Goal: Book appointment/travel/reservation

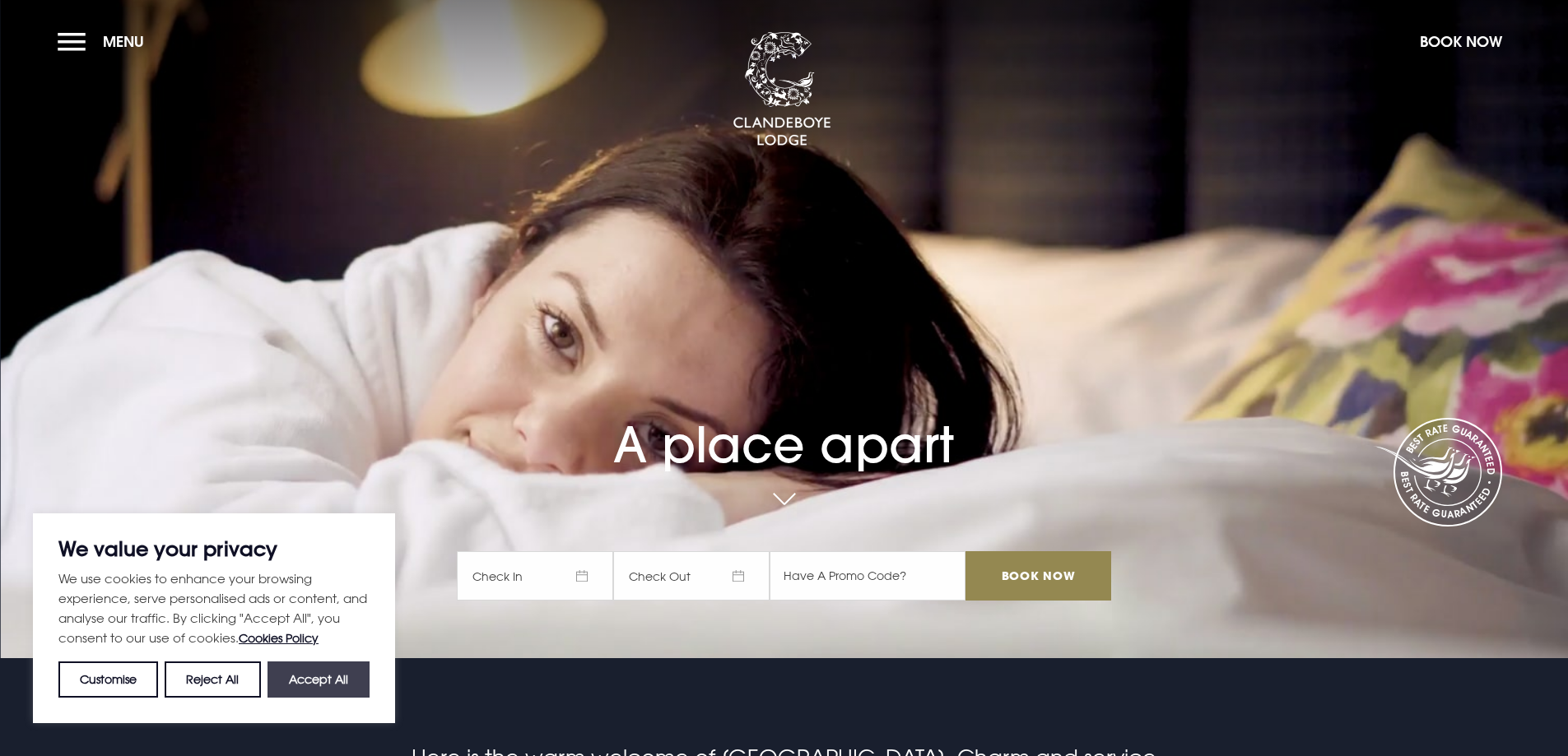
click at [319, 678] on button "Accept All" at bounding box center [319, 680] width 102 height 37
checkbox input "true"
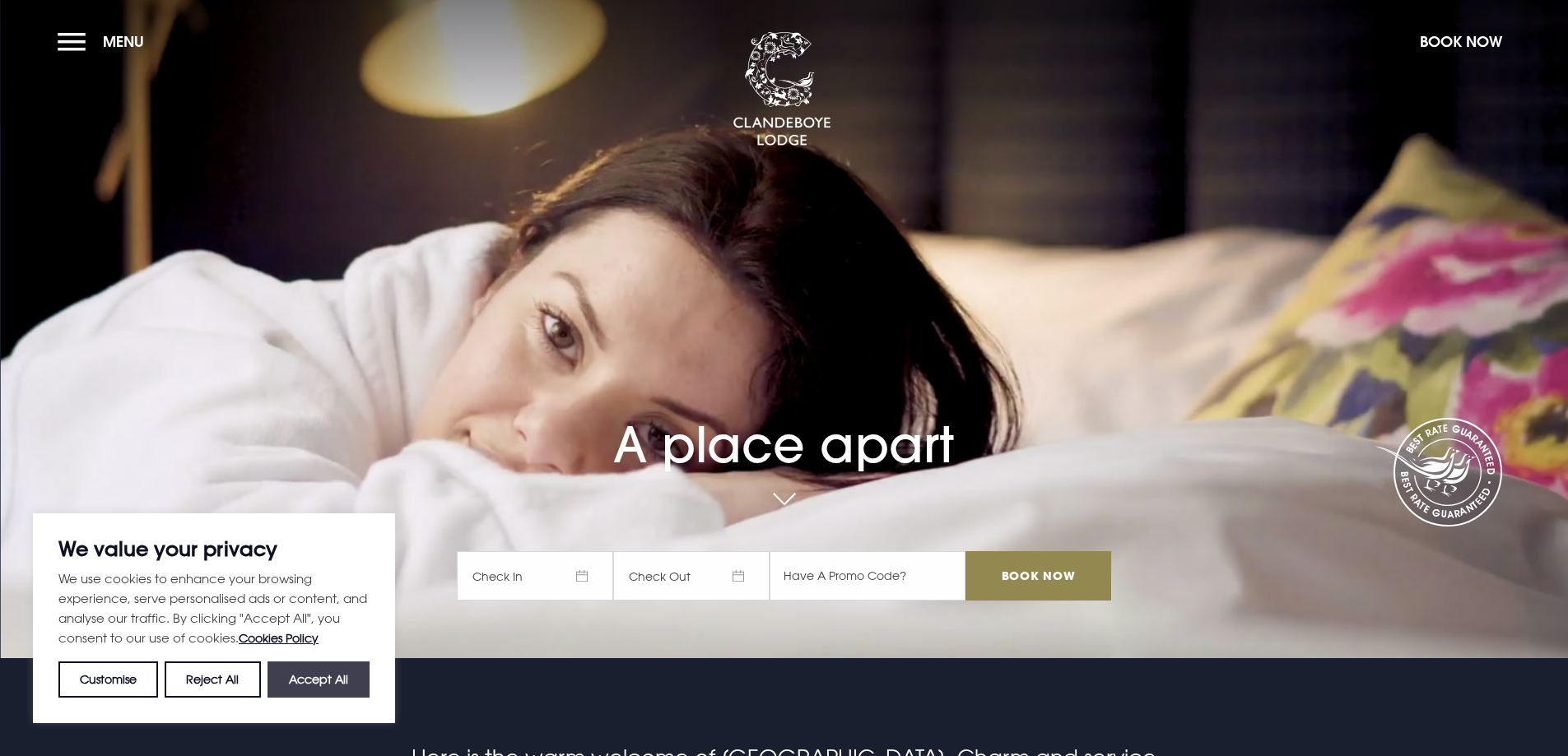
checkbox input "true"
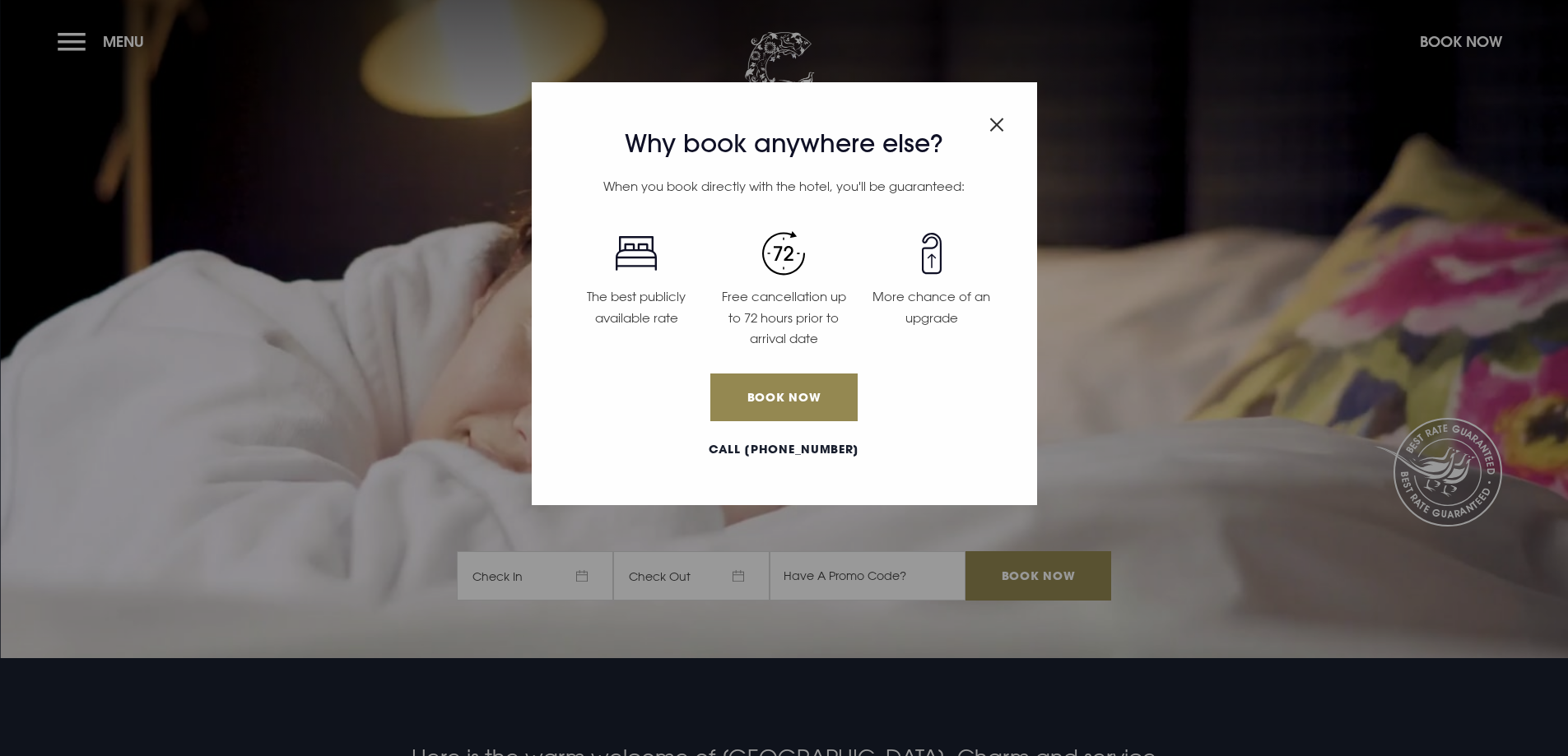
click at [992, 120] on img "Close modal" at bounding box center [997, 124] width 15 height 14
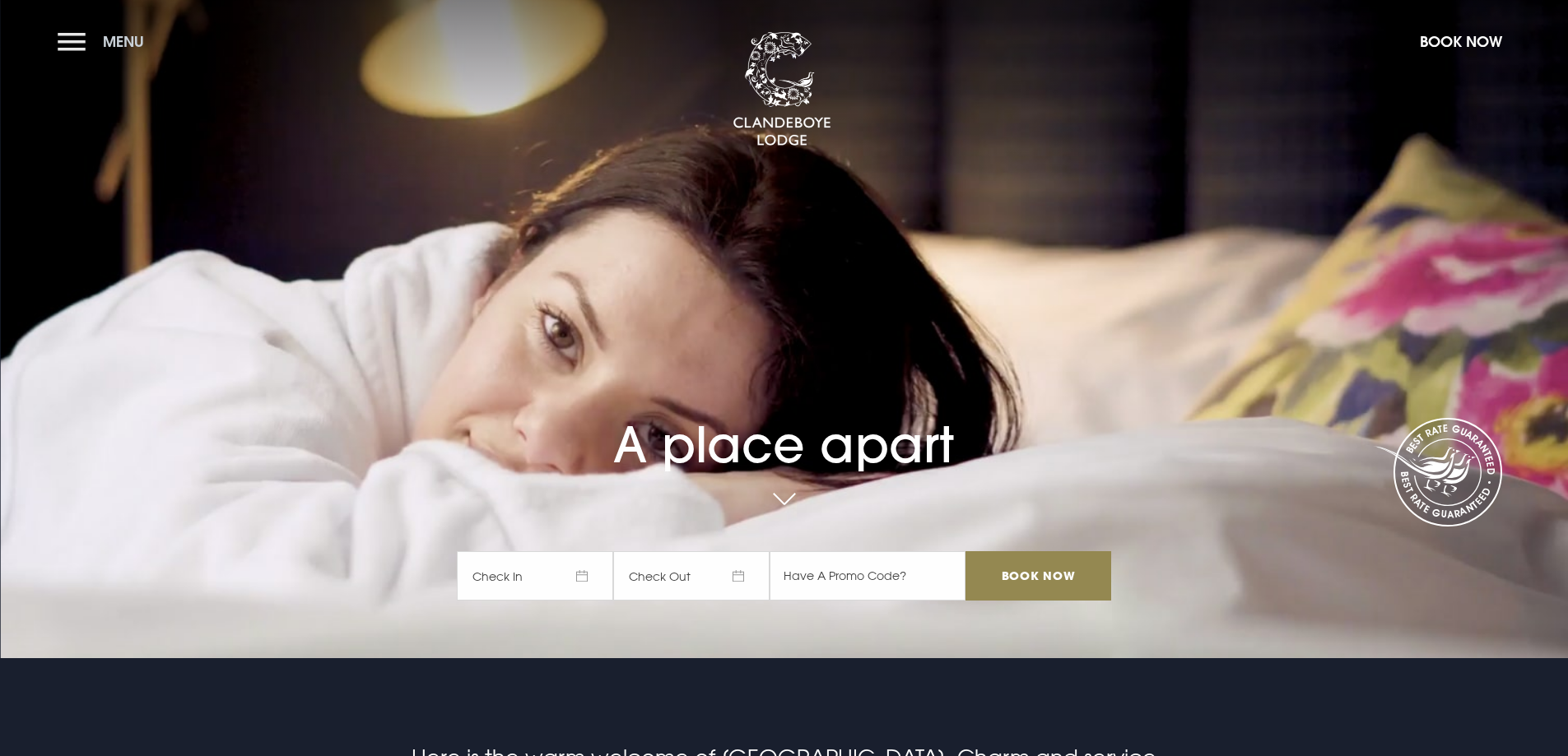
click at [121, 41] on span "Menu" at bounding box center [123, 41] width 41 height 19
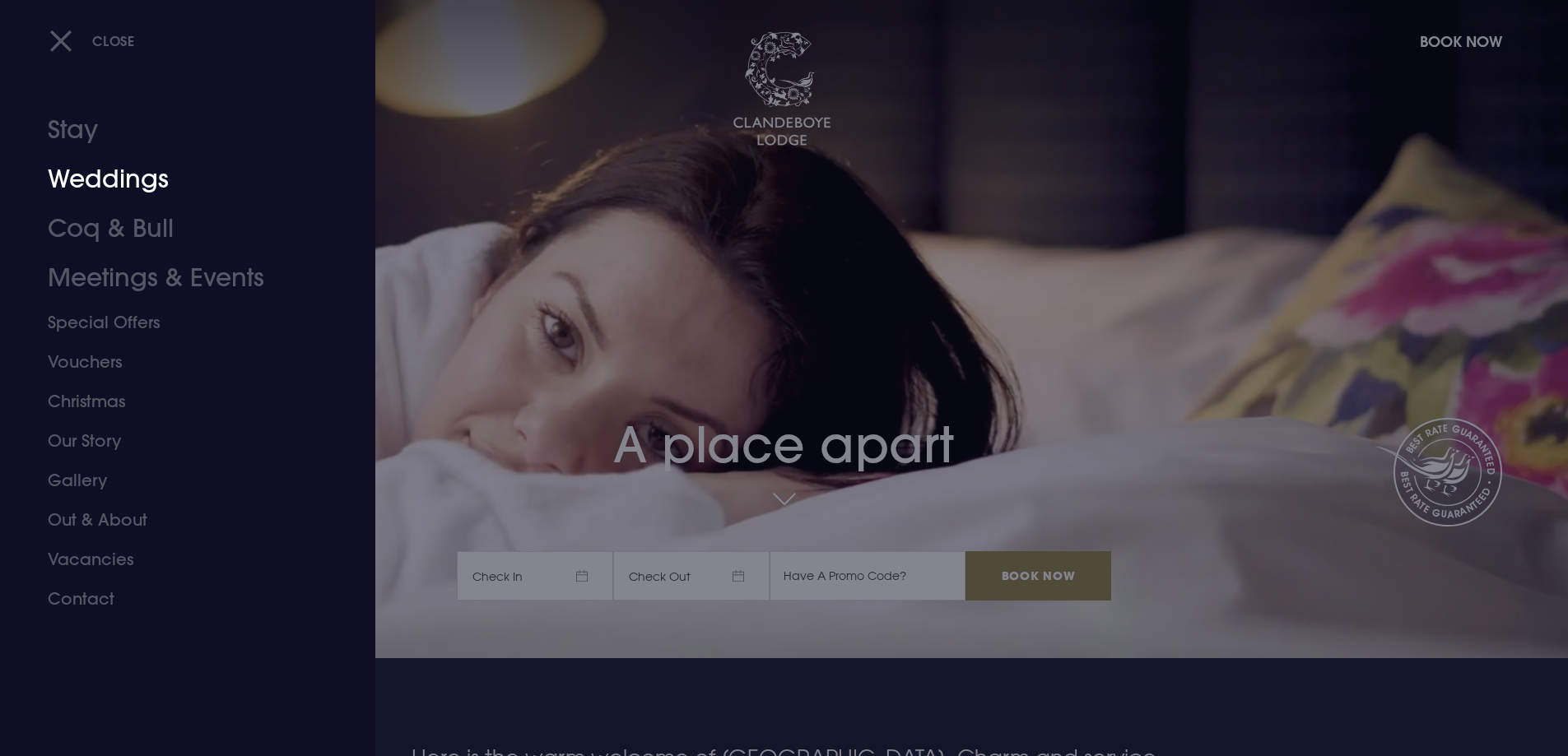
click at [106, 184] on link "Weddings" at bounding box center [177, 179] width 260 height 49
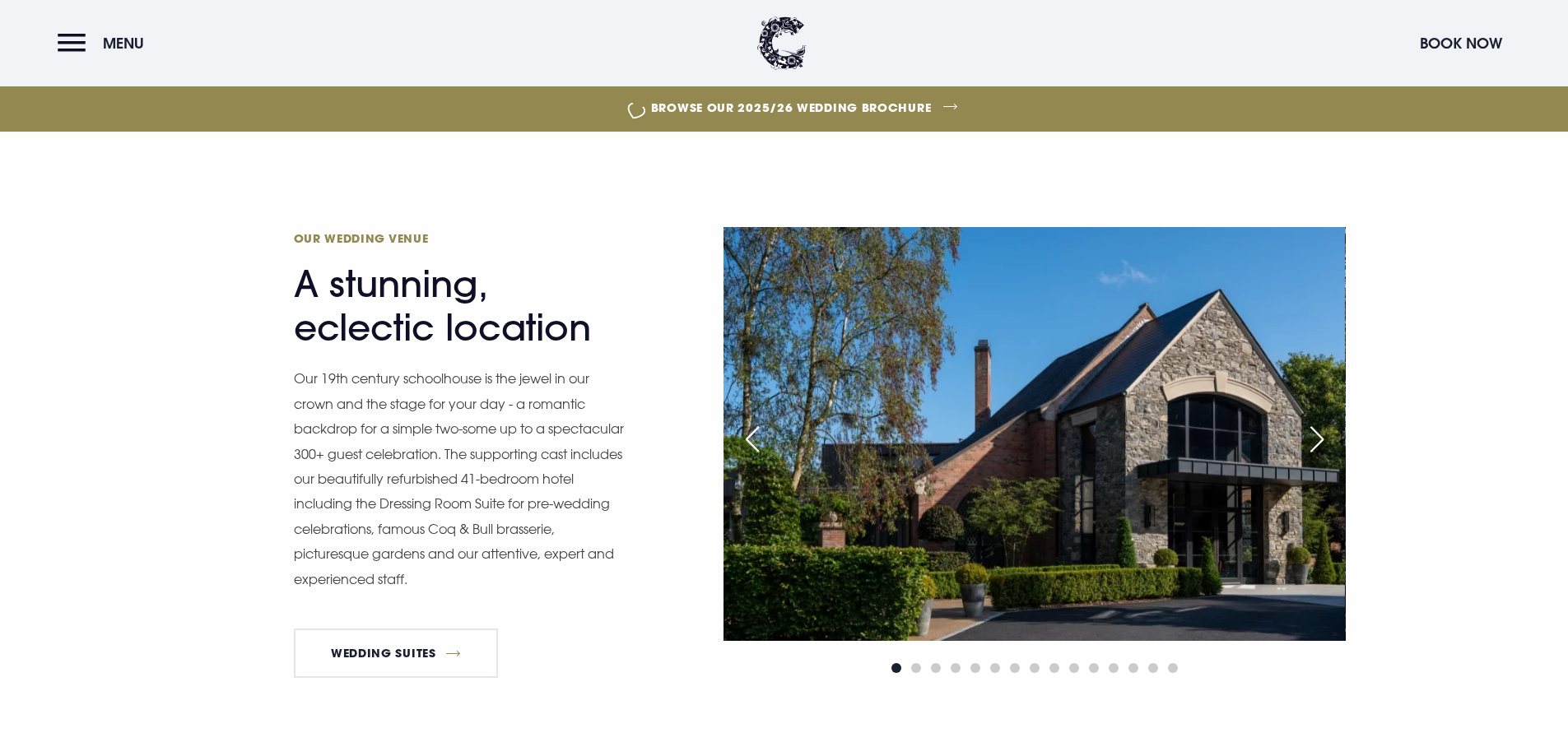
scroll to position [740, 0]
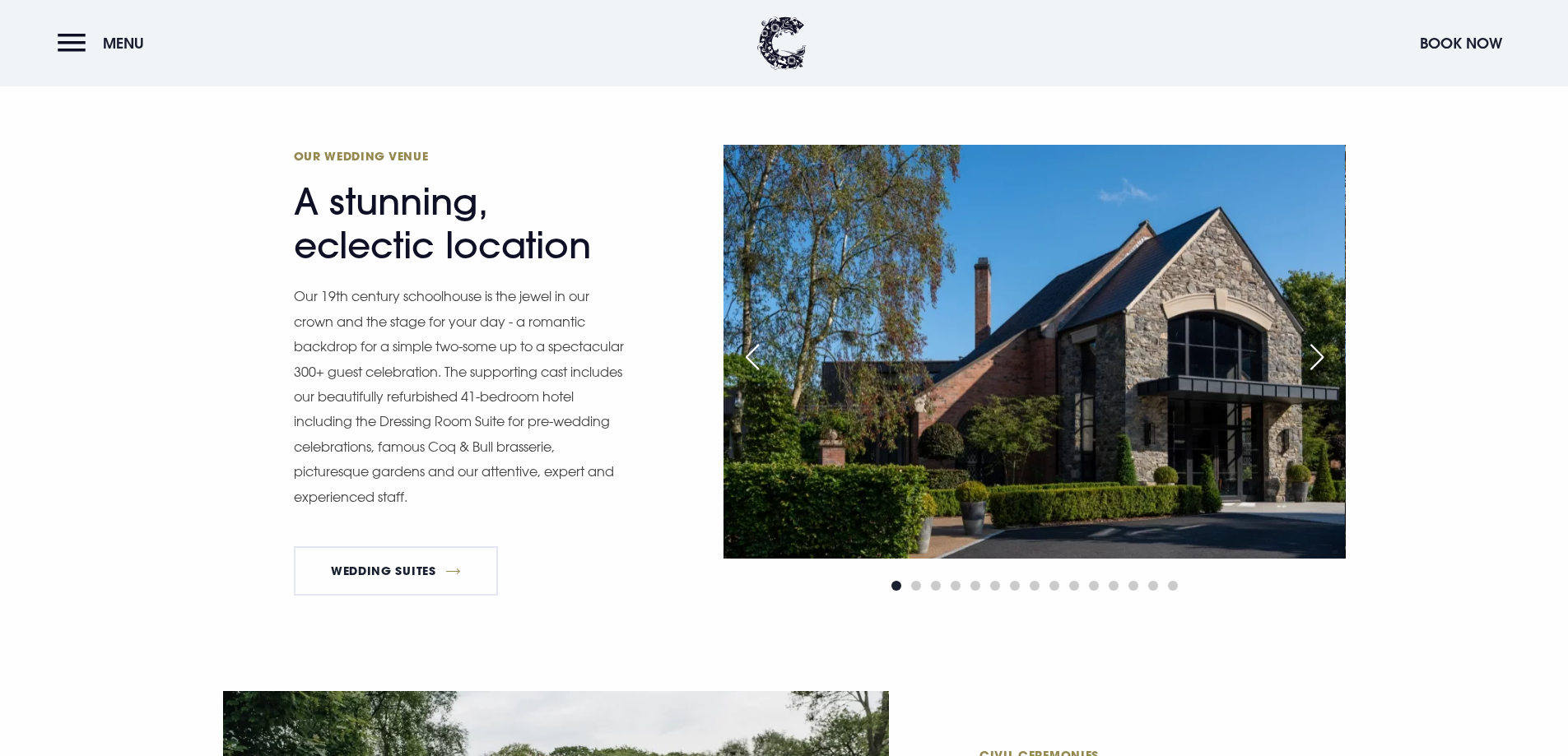
click at [1309, 363] on div "Next slide" at bounding box center [1317, 357] width 41 height 37
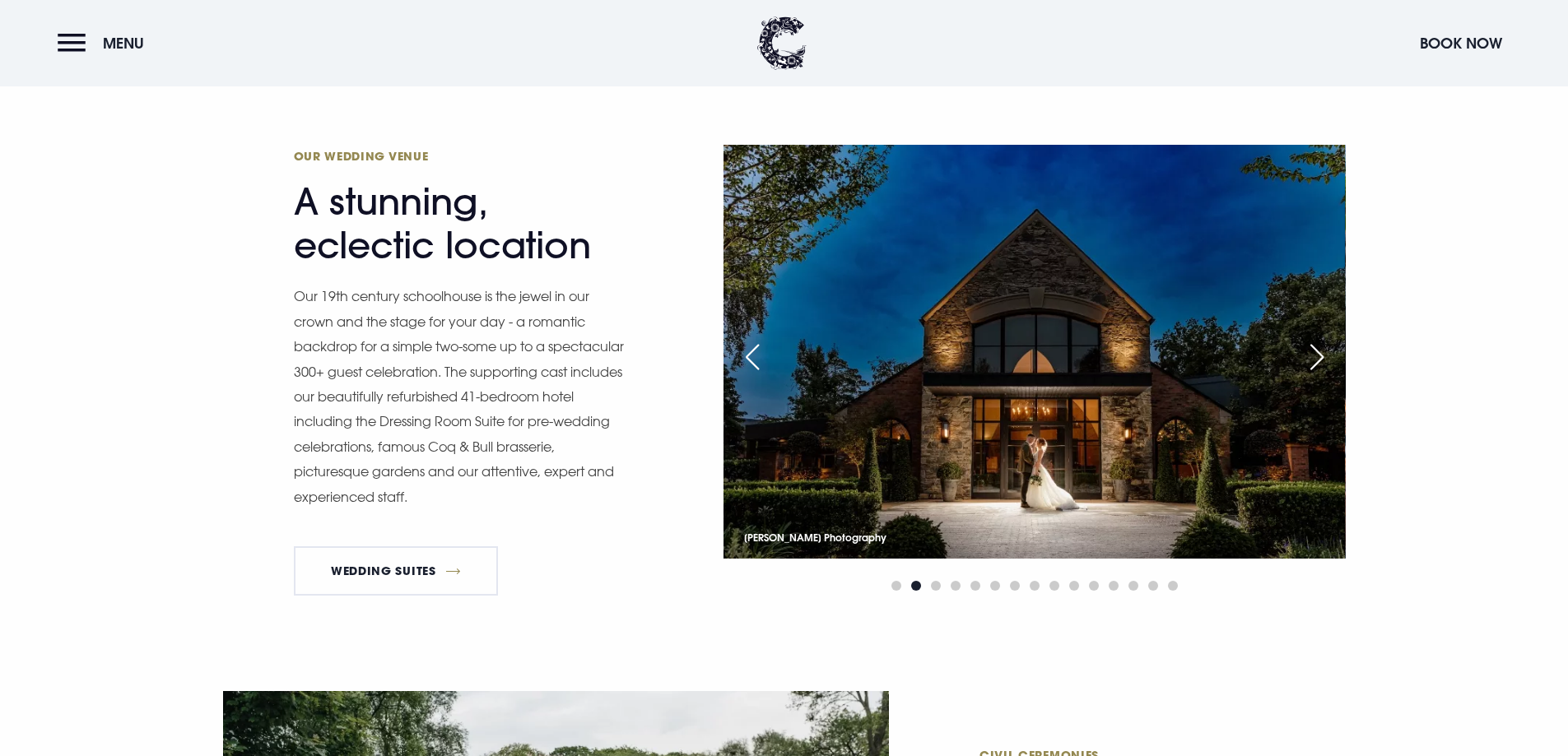
click at [1309, 363] on div "Next slide" at bounding box center [1317, 357] width 41 height 37
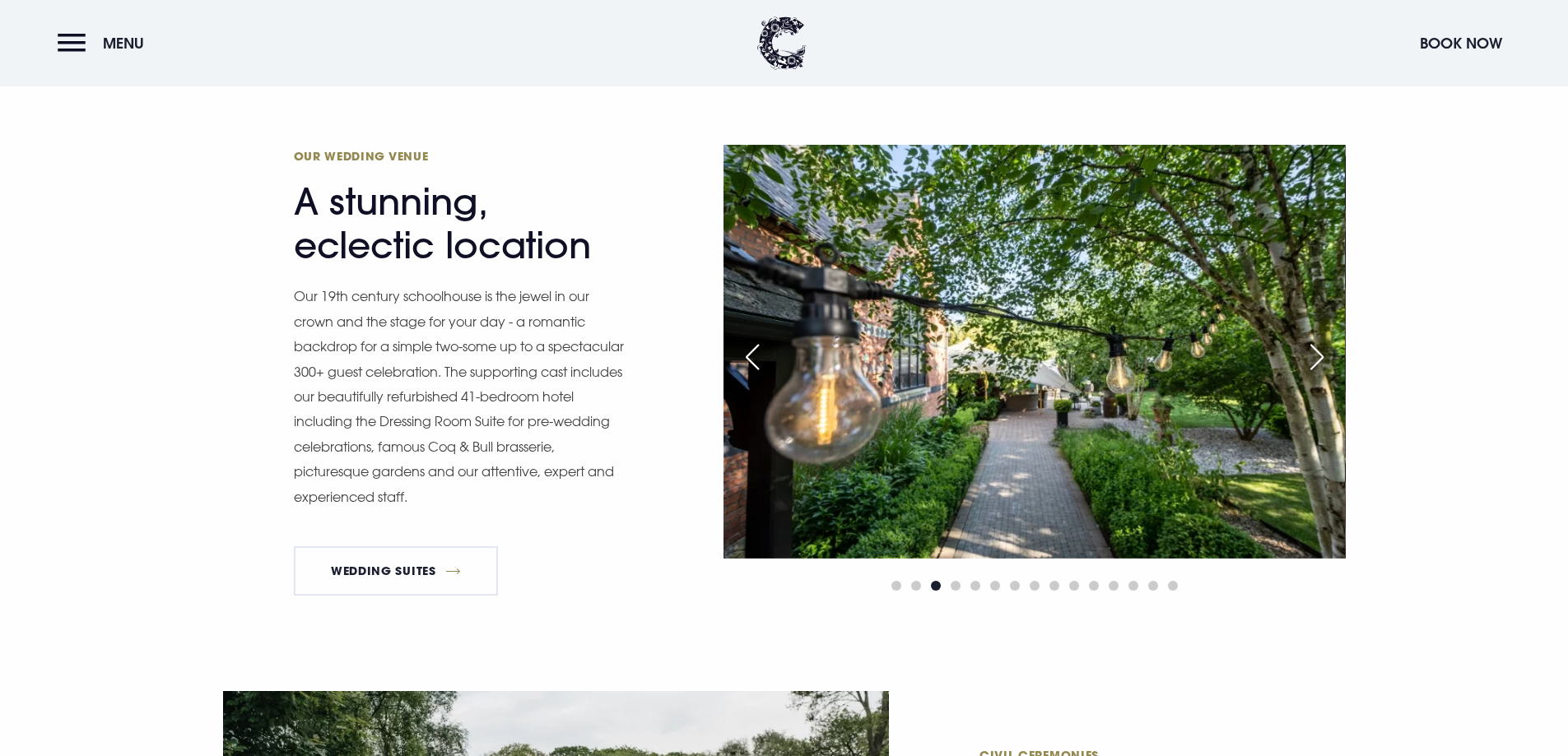
click at [1309, 363] on div "Next slide" at bounding box center [1317, 357] width 41 height 37
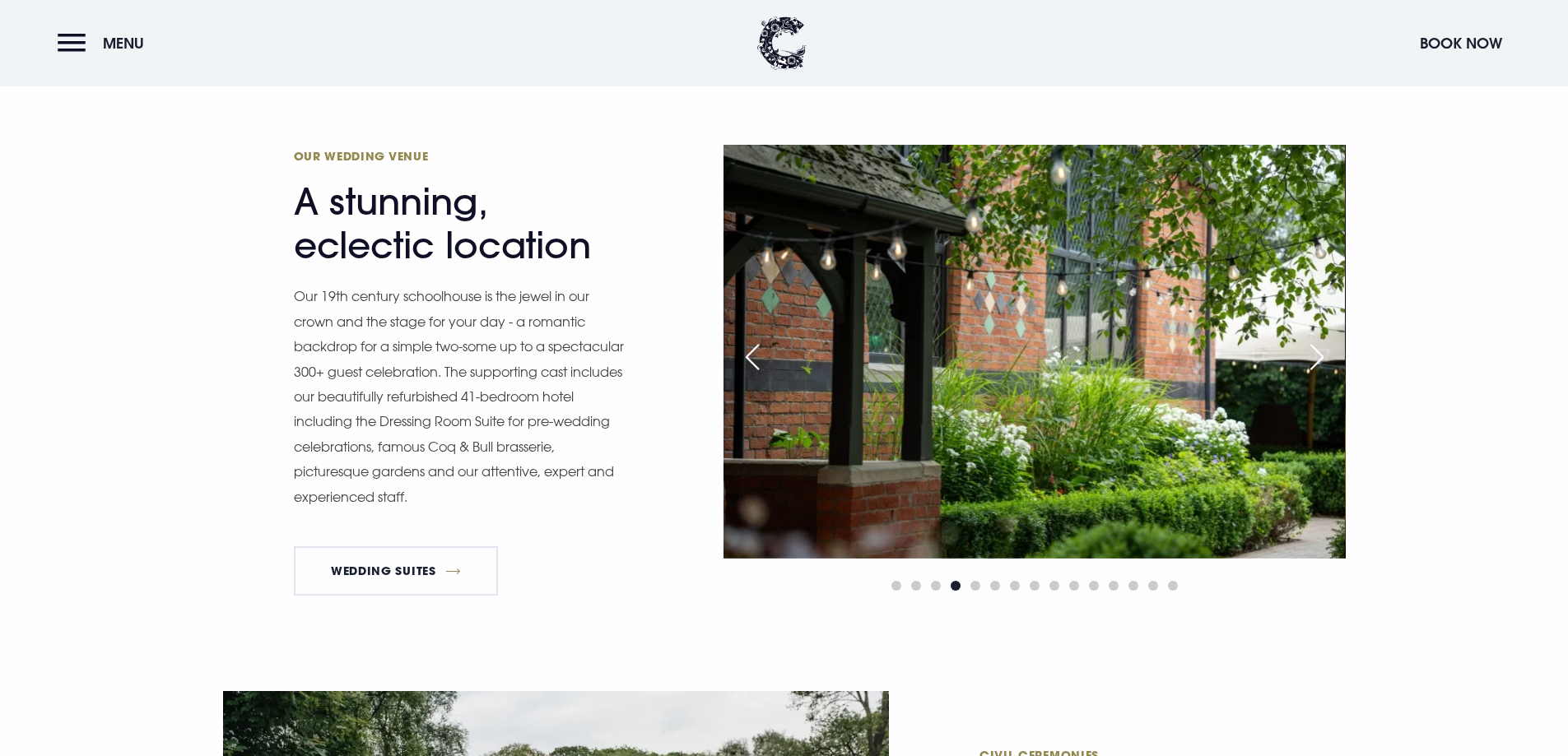
click at [1309, 363] on div "Next slide" at bounding box center [1317, 357] width 41 height 37
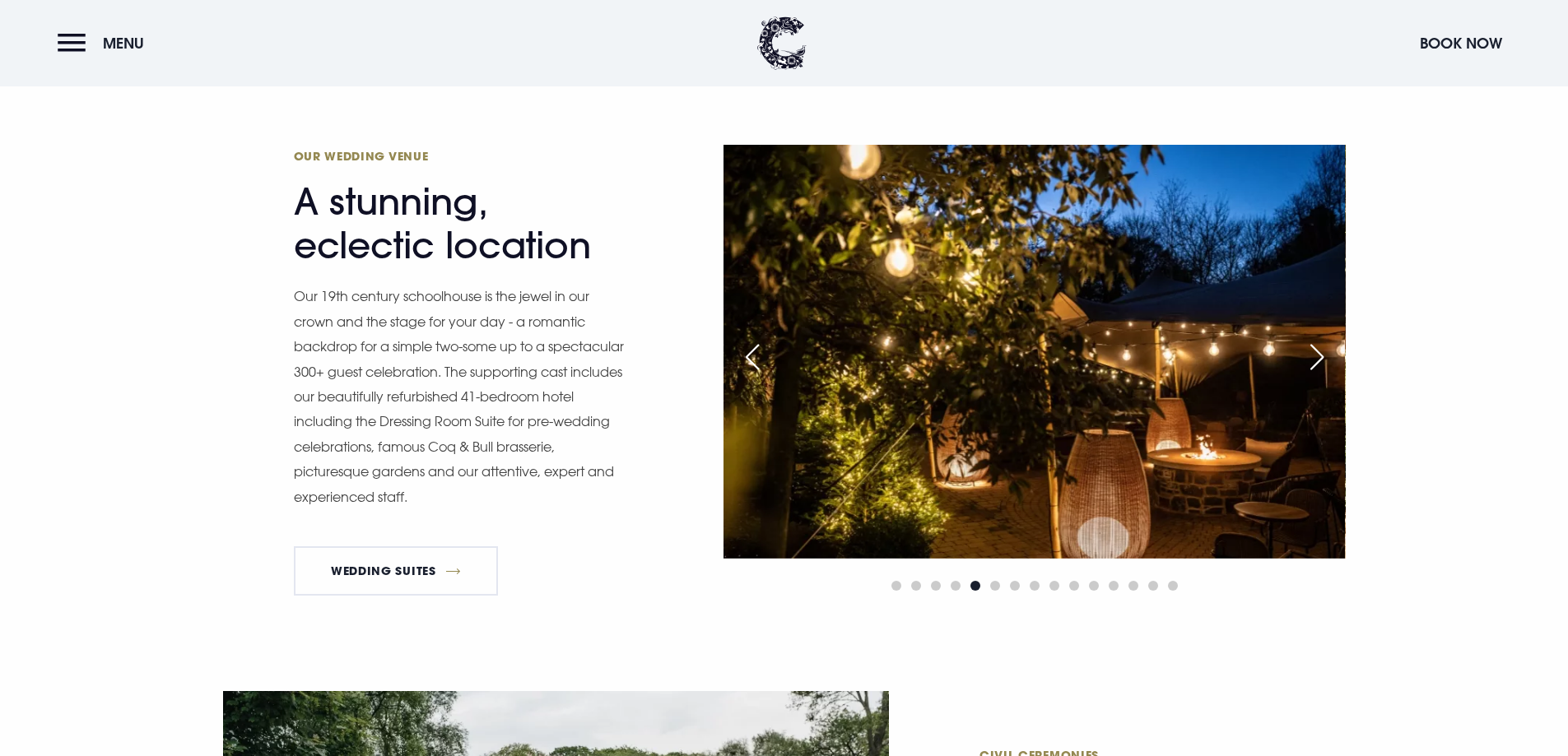
click at [1309, 363] on div "Next slide" at bounding box center [1317, 357] width 41 height 37
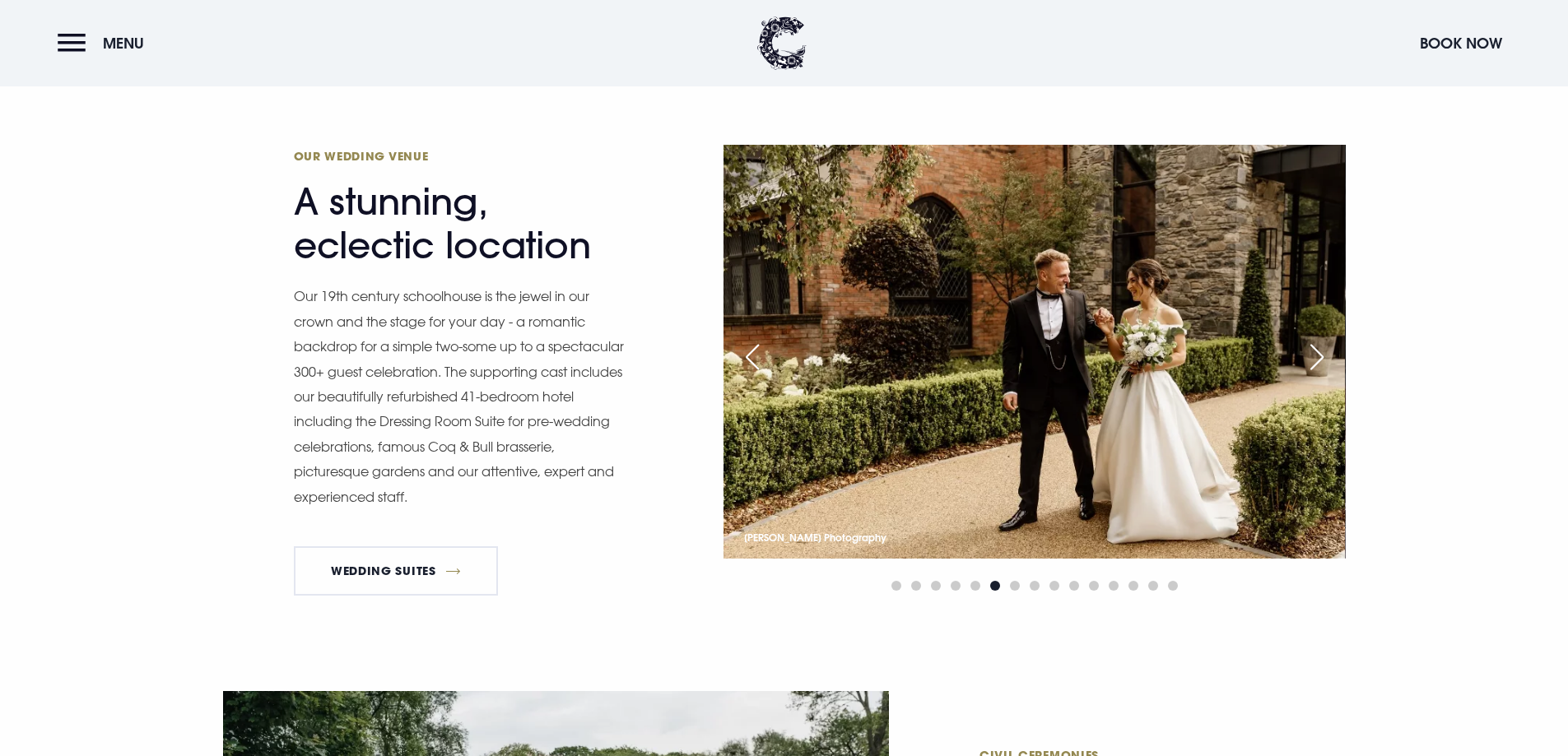
click at [1317, 360] on div "Next slide" at bounding box center [1317, 357] width 41 height 37
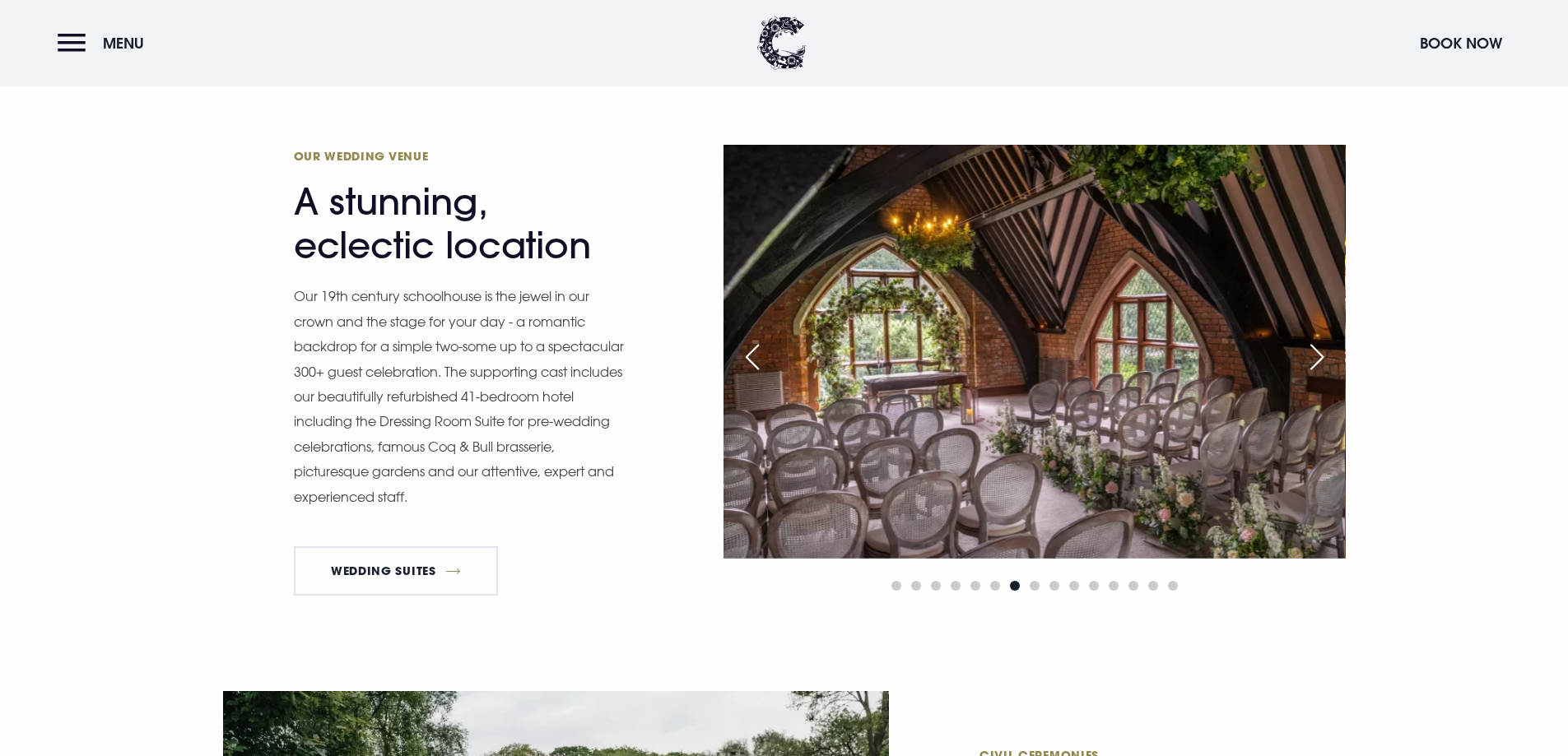
click at [1317, 360] on div "Next slide" at bounding box center [1317, 357] width 41 height 37
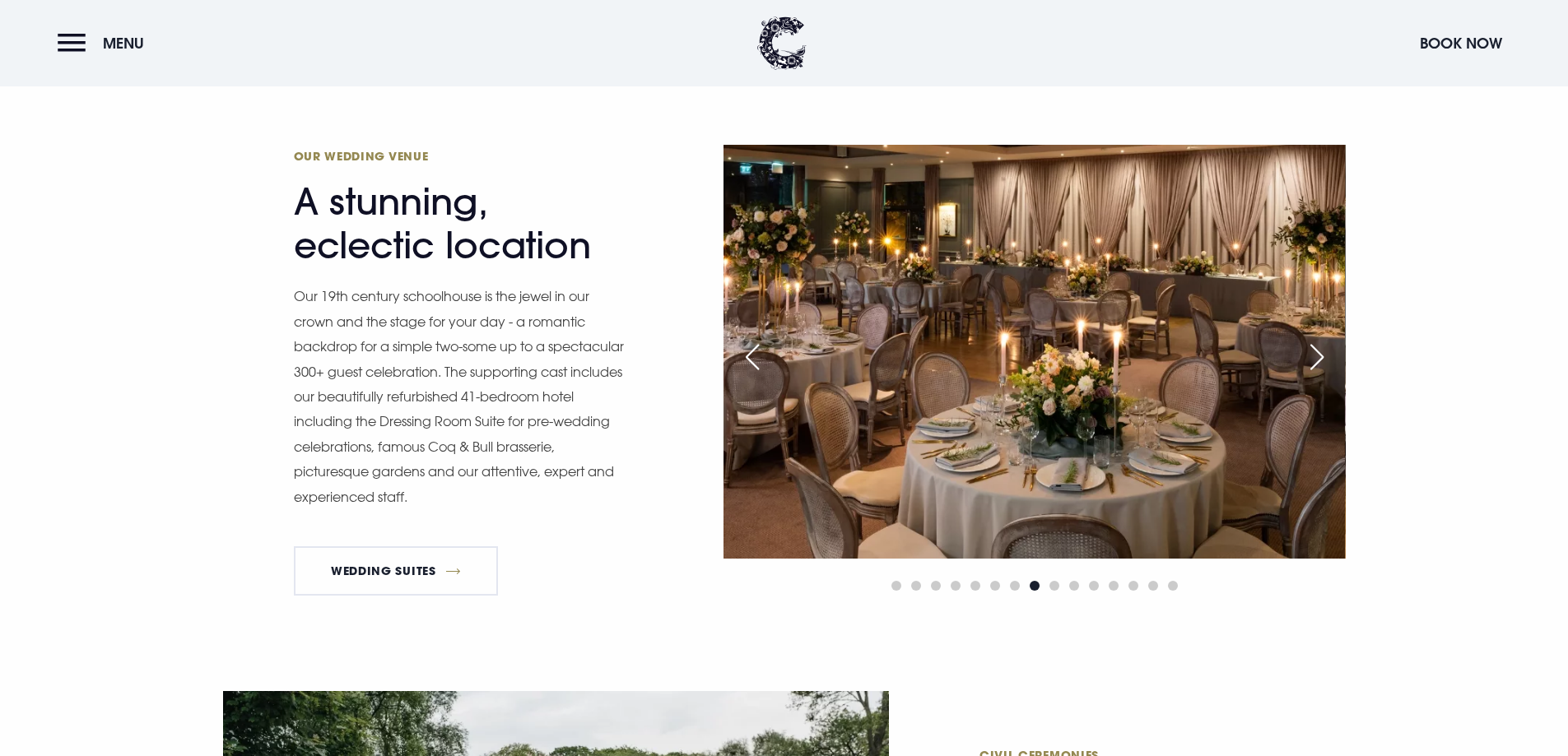
click at [1320, 353] on div "Next slide" at bounding box center [1317, 357] width 41 height 37
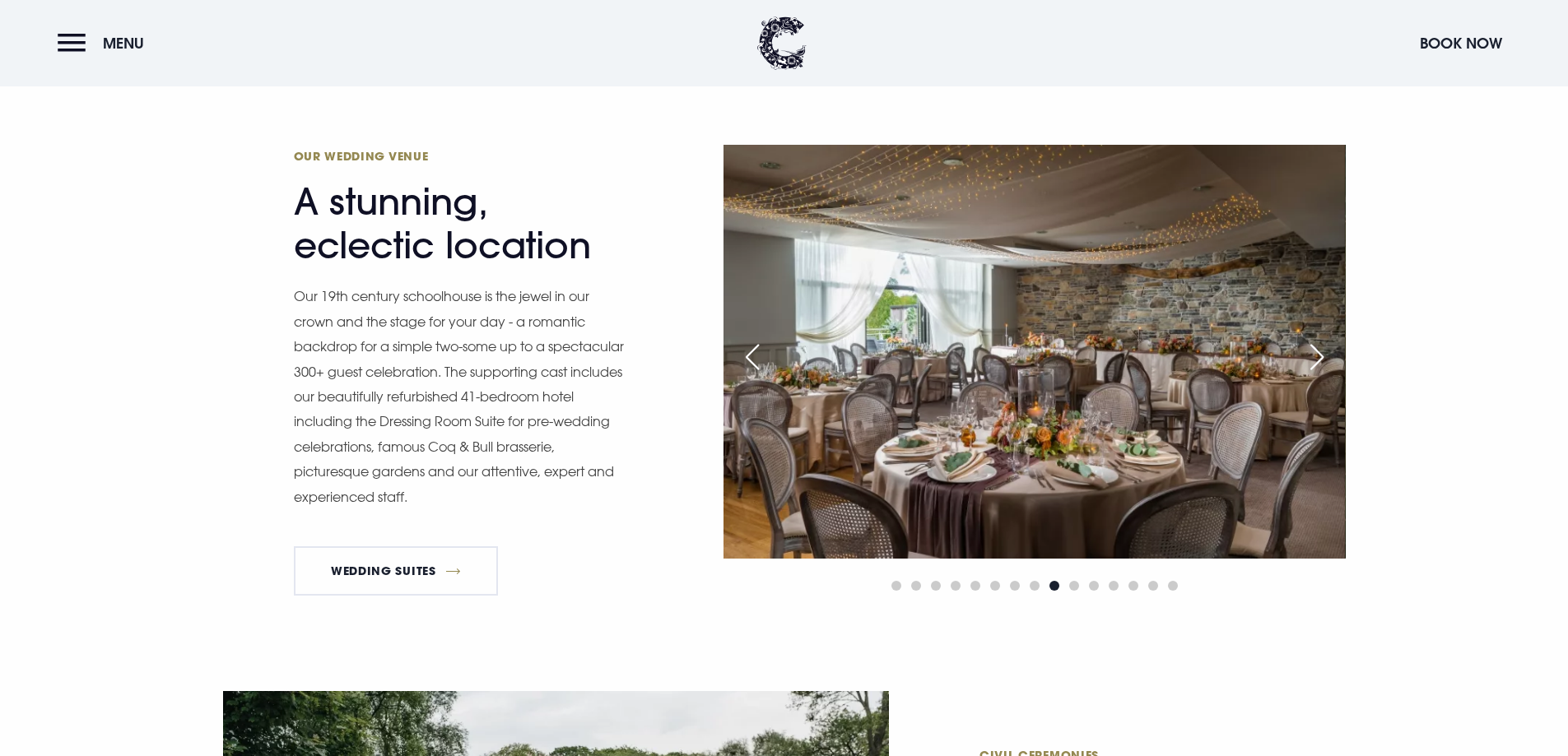
click at [1320, 353] on div "Next slide" at bounding box center [1317, 357] width 41 height 37
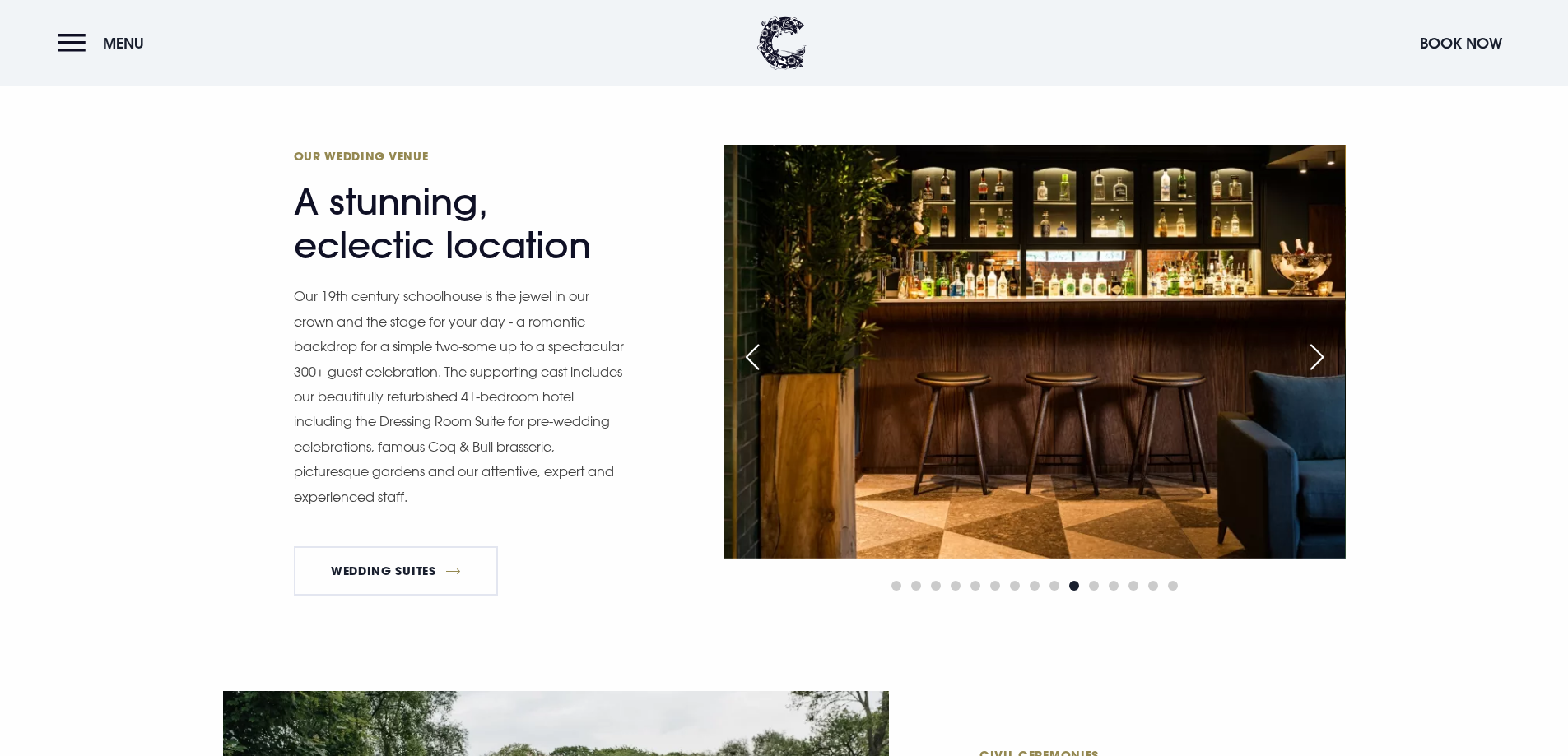
click at [1320, 353] on div "Next slide" at bounding box center [1317, 357] width 41 height 37
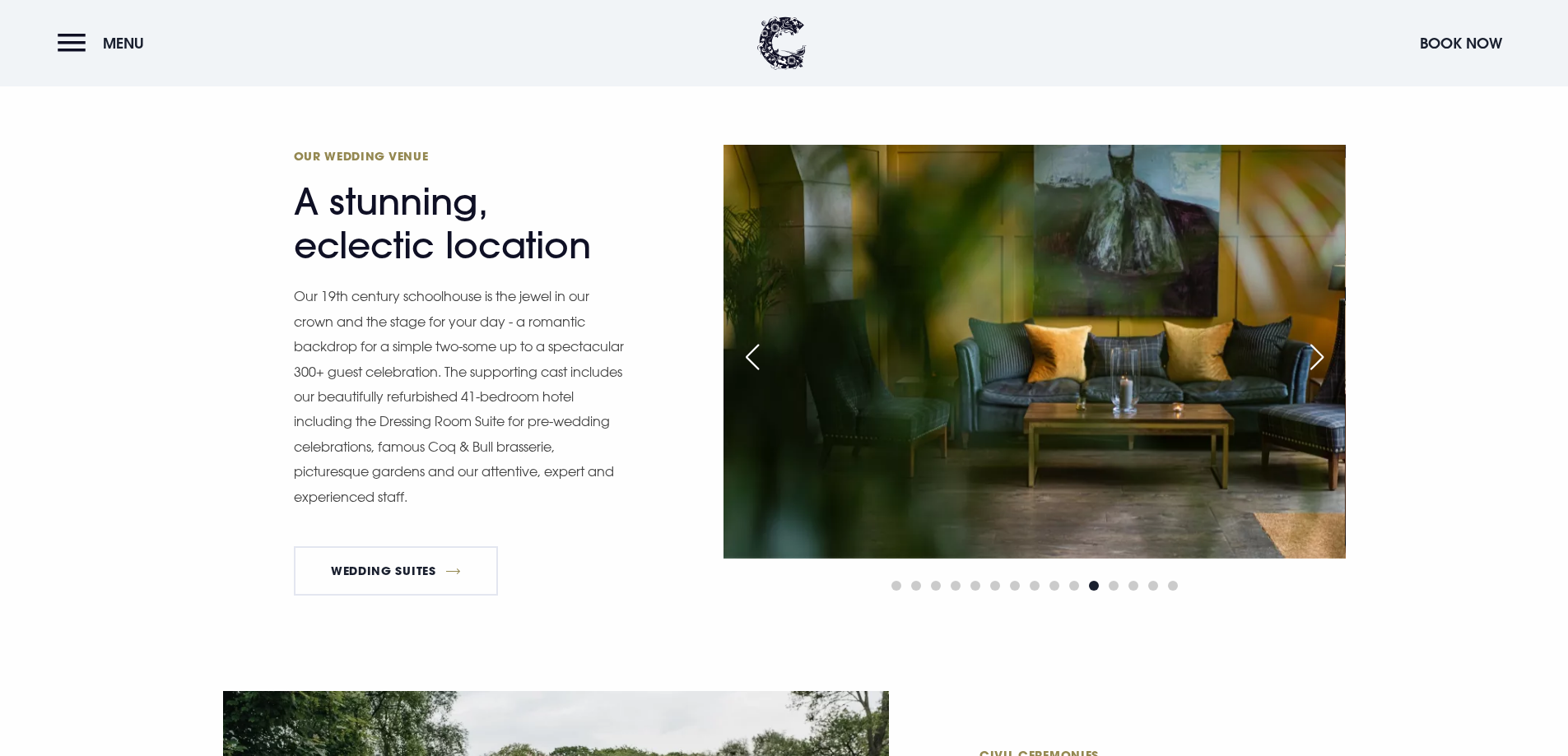
click at [1320, 353] on div "Next slide" at bounding box center [1317, 357] width 41 height 37
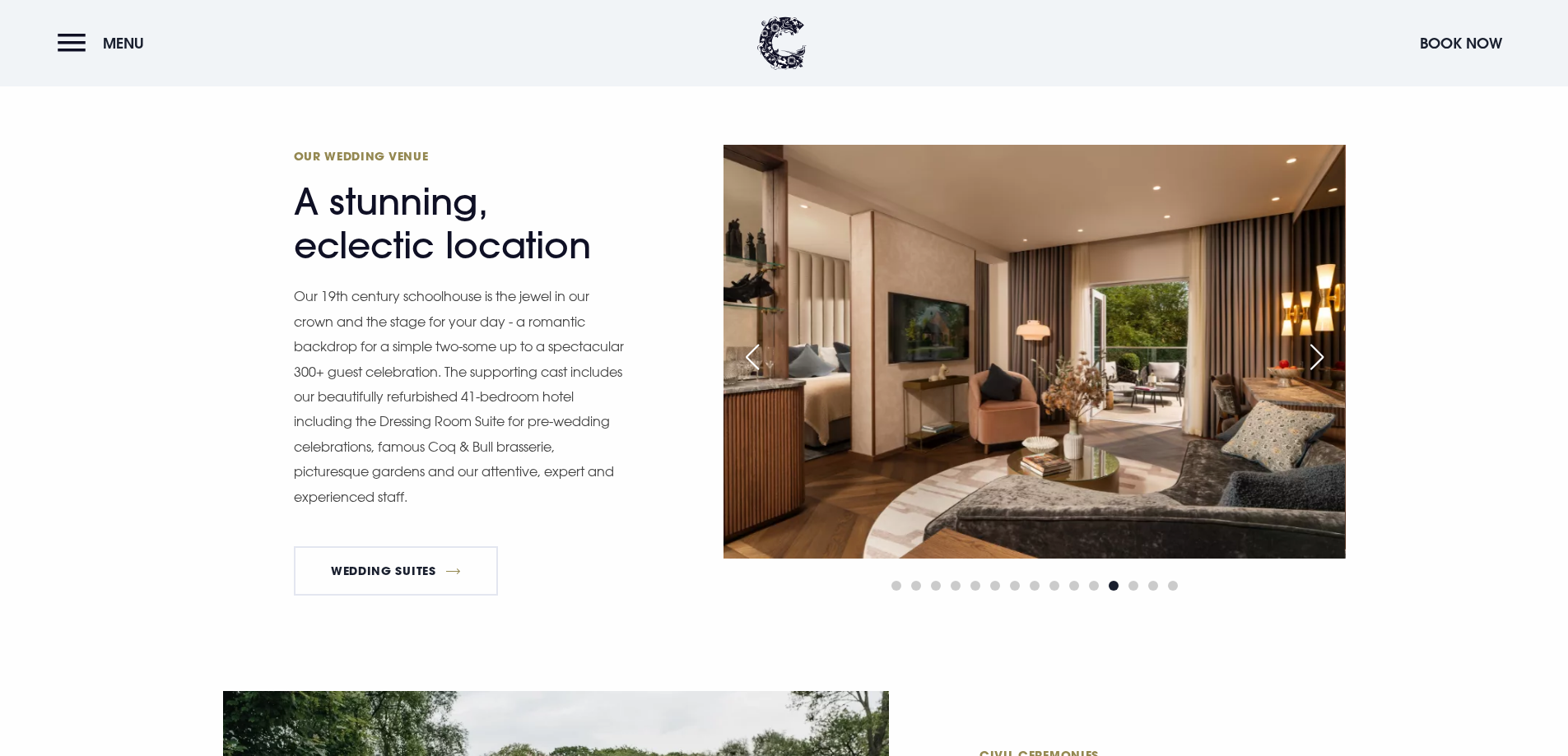
click at [1320, 353] on div "Next slide" at bounding box center [1317, 357] width 41 height 37
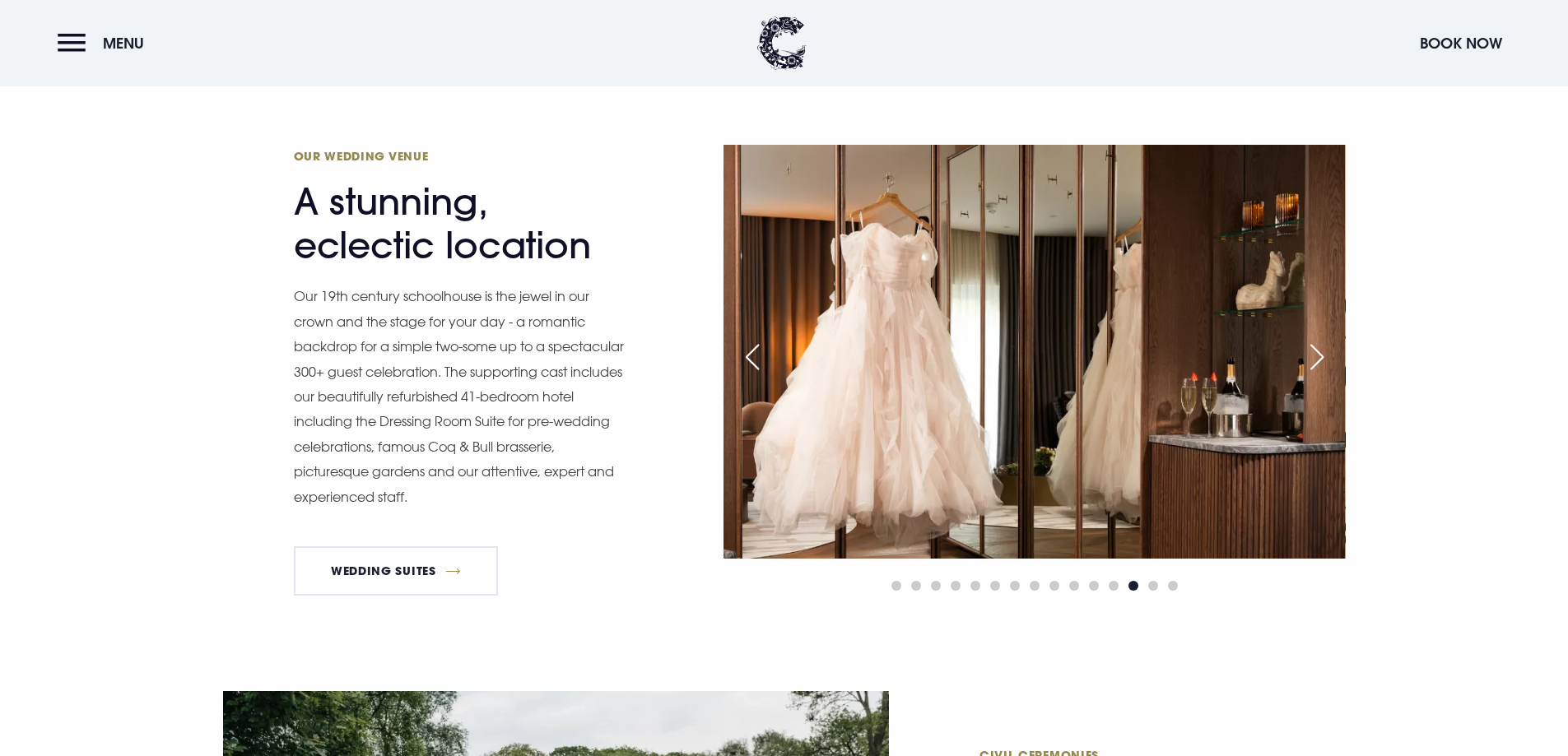
click at [1320, 353] on div "Next slide" at bounding box center [1317, 357] width 41 height 37
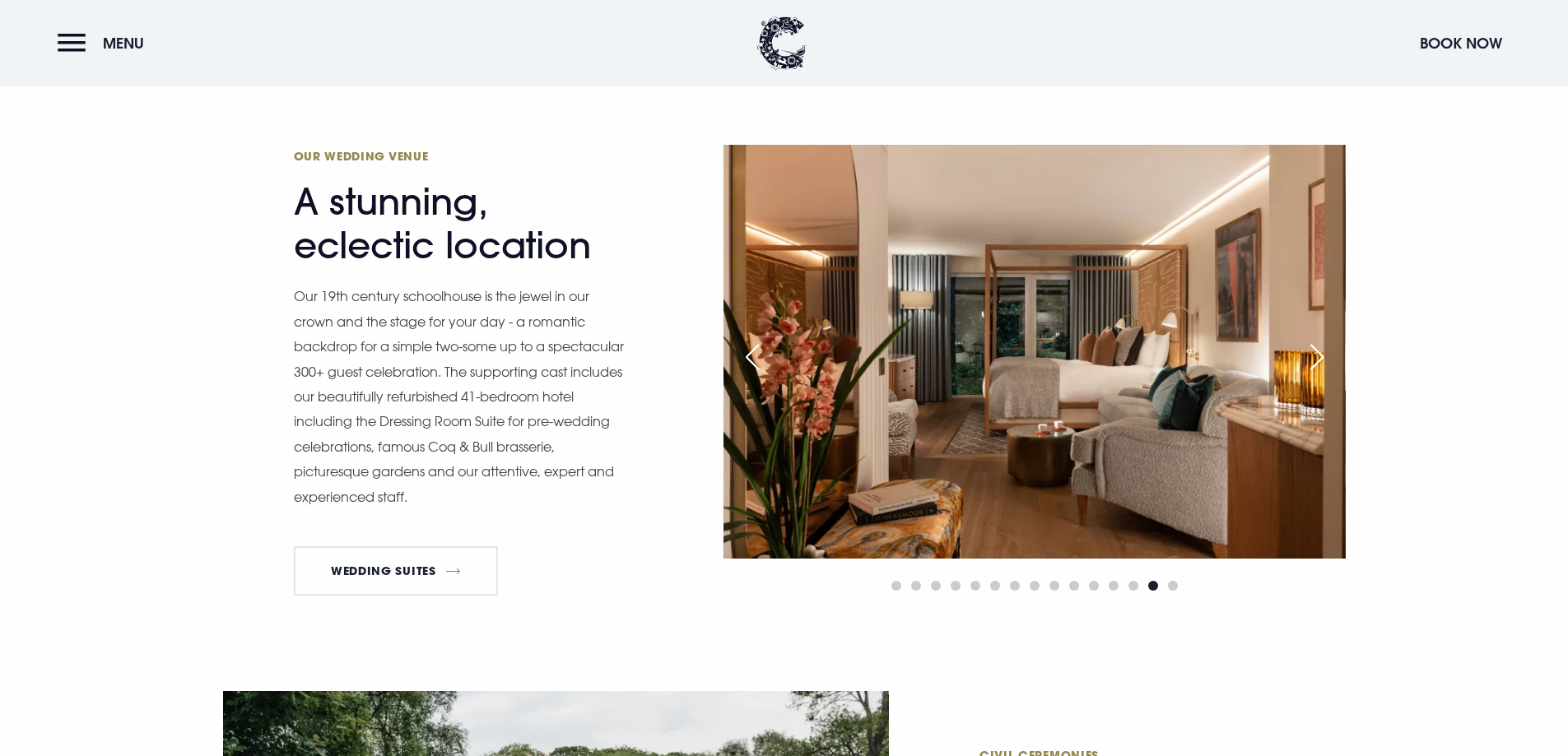
click at [1315, 354] on div "Next slide" at bounding box center [1317, 357] width 41 height 37
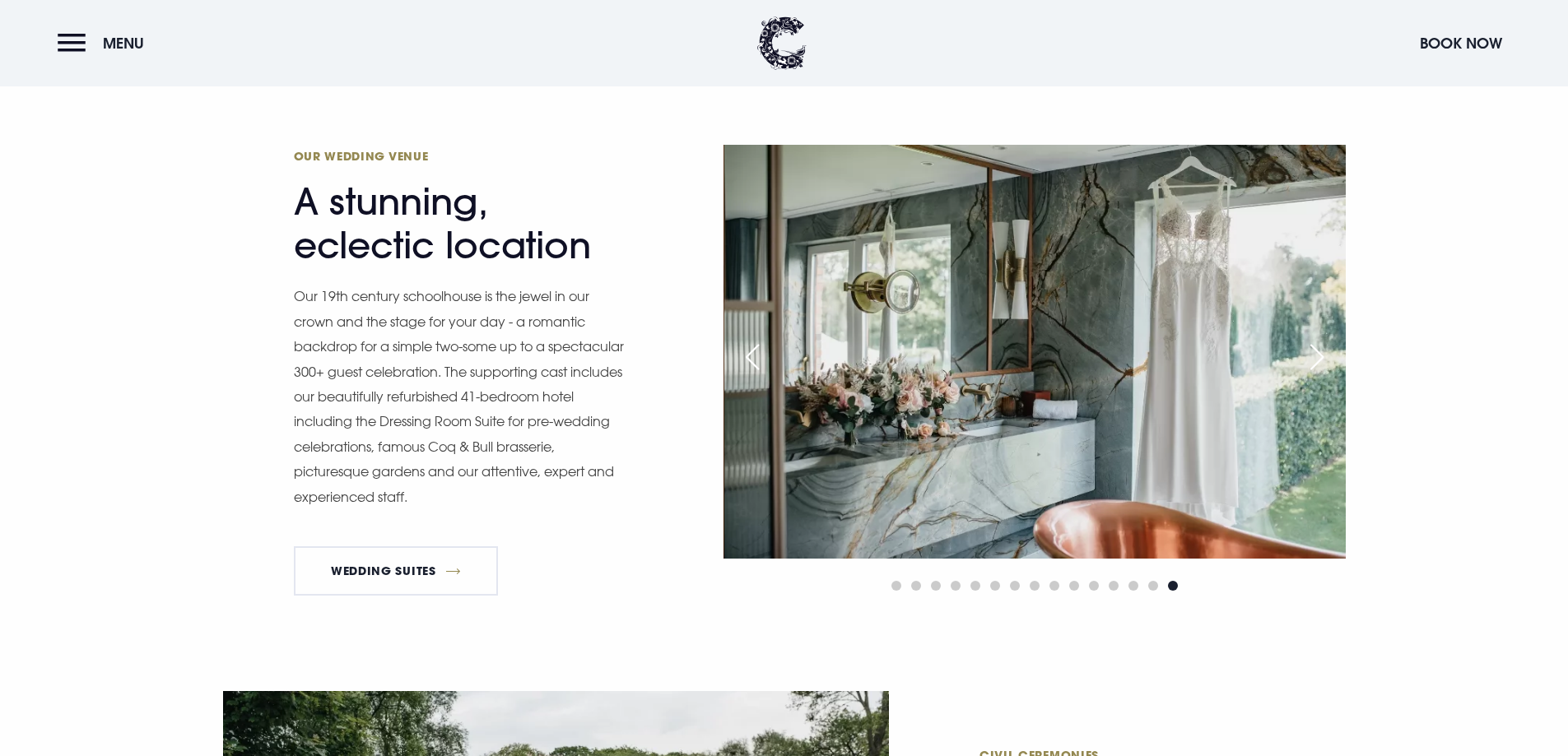
click at [1311, 357] on div "Next slide" at bounding box center [1317, 357] width 41 height 37
click at [1321, 351] on div "Next slide" at bounding box center [1317, 357] width 41 height 37
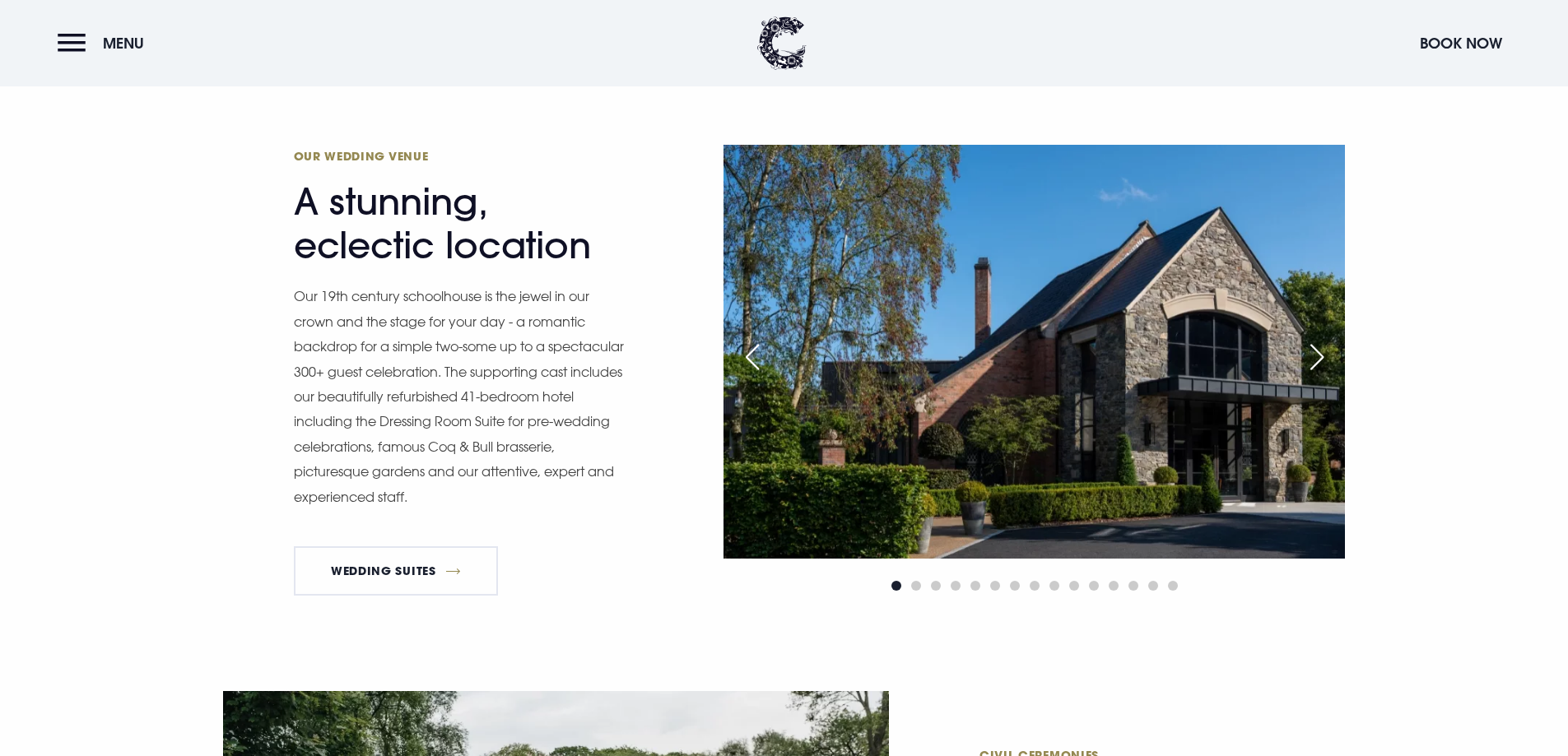
click at [1321, 351] on div "Next slide" at bounding box center [1317, 357] width 41 height 37
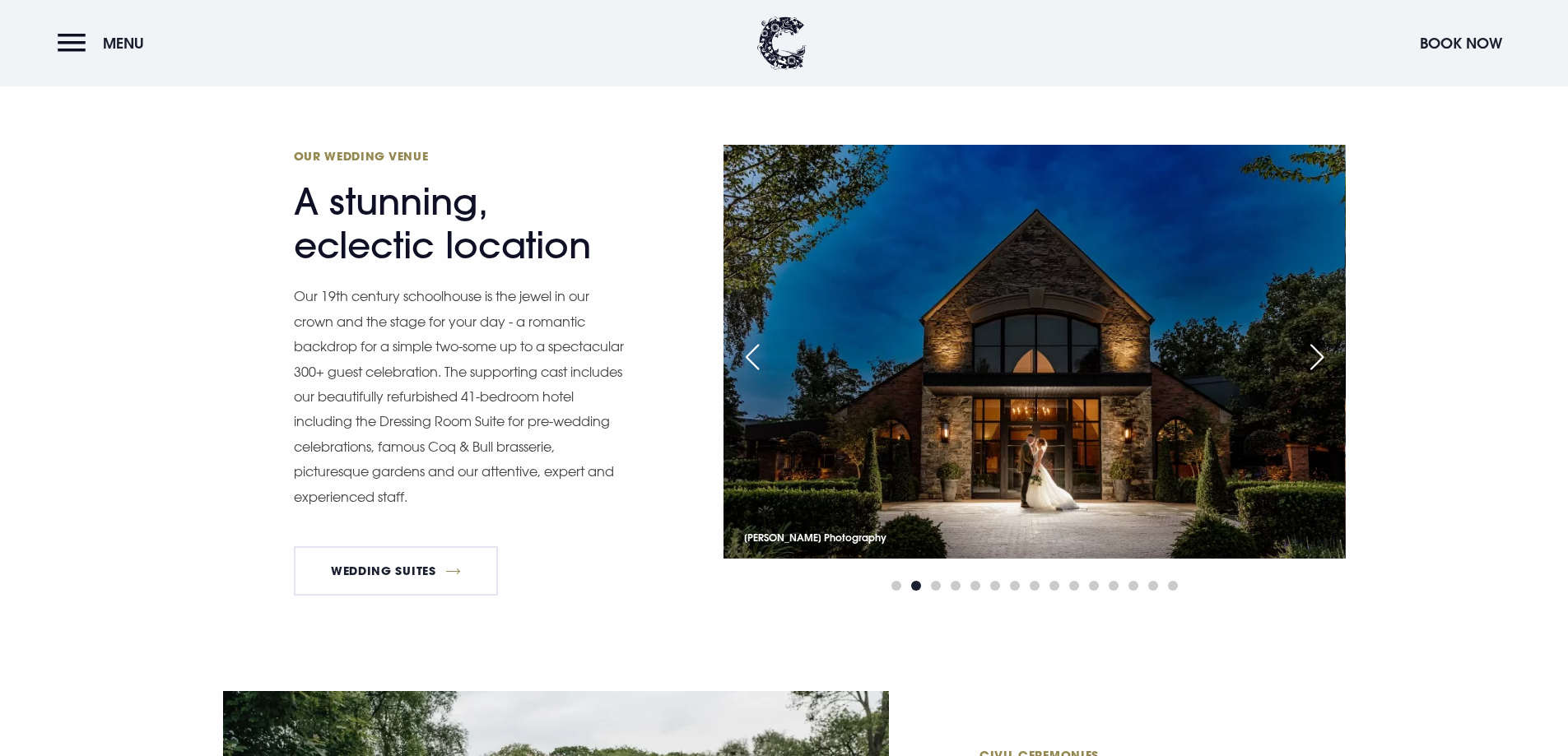
click at [1321, 351] on div "Next slide" at bounding box center [1317, 357] width 41 height 37
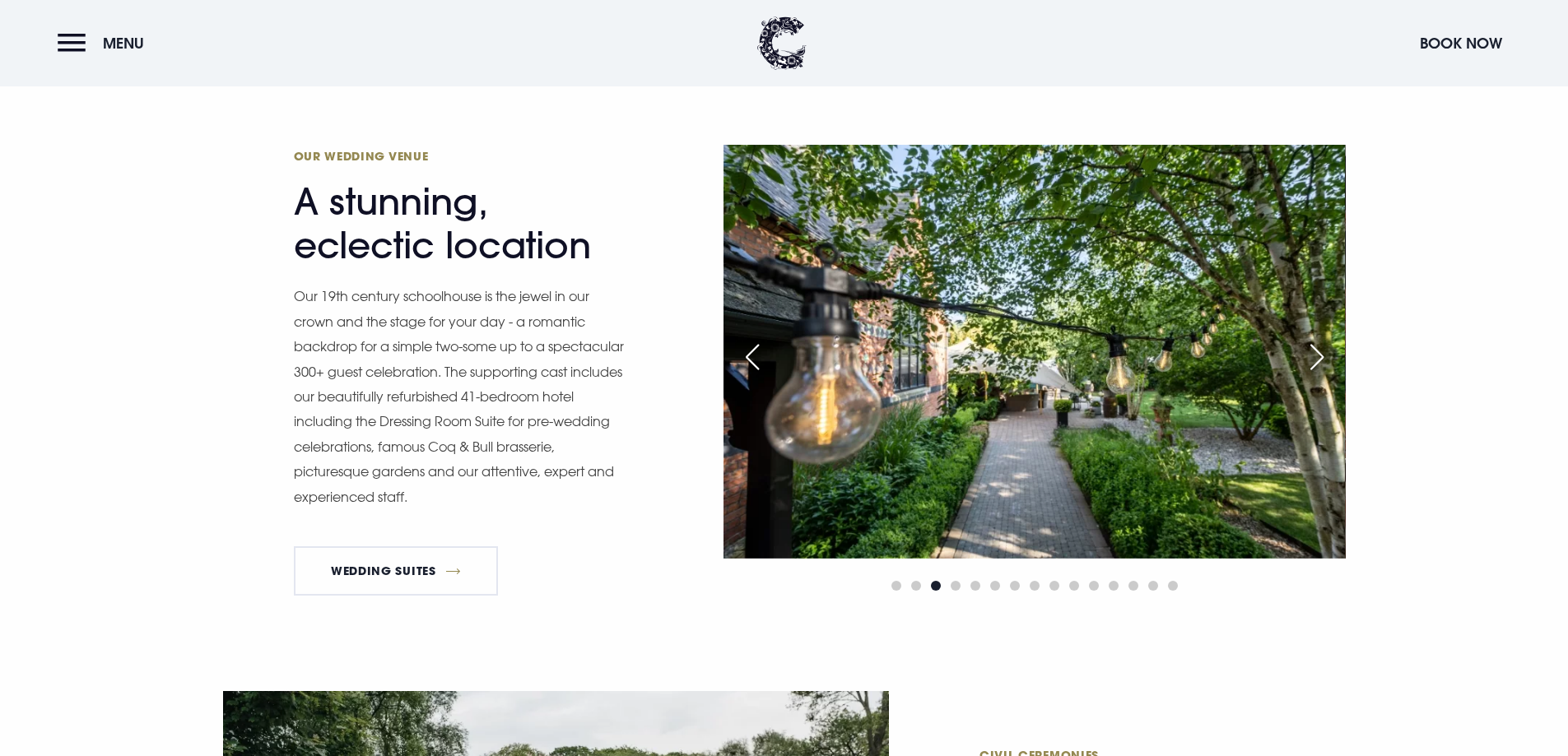
click at [1321, 351] on div "Next slide" at bounding box center [1317, 357] width 41 height 37
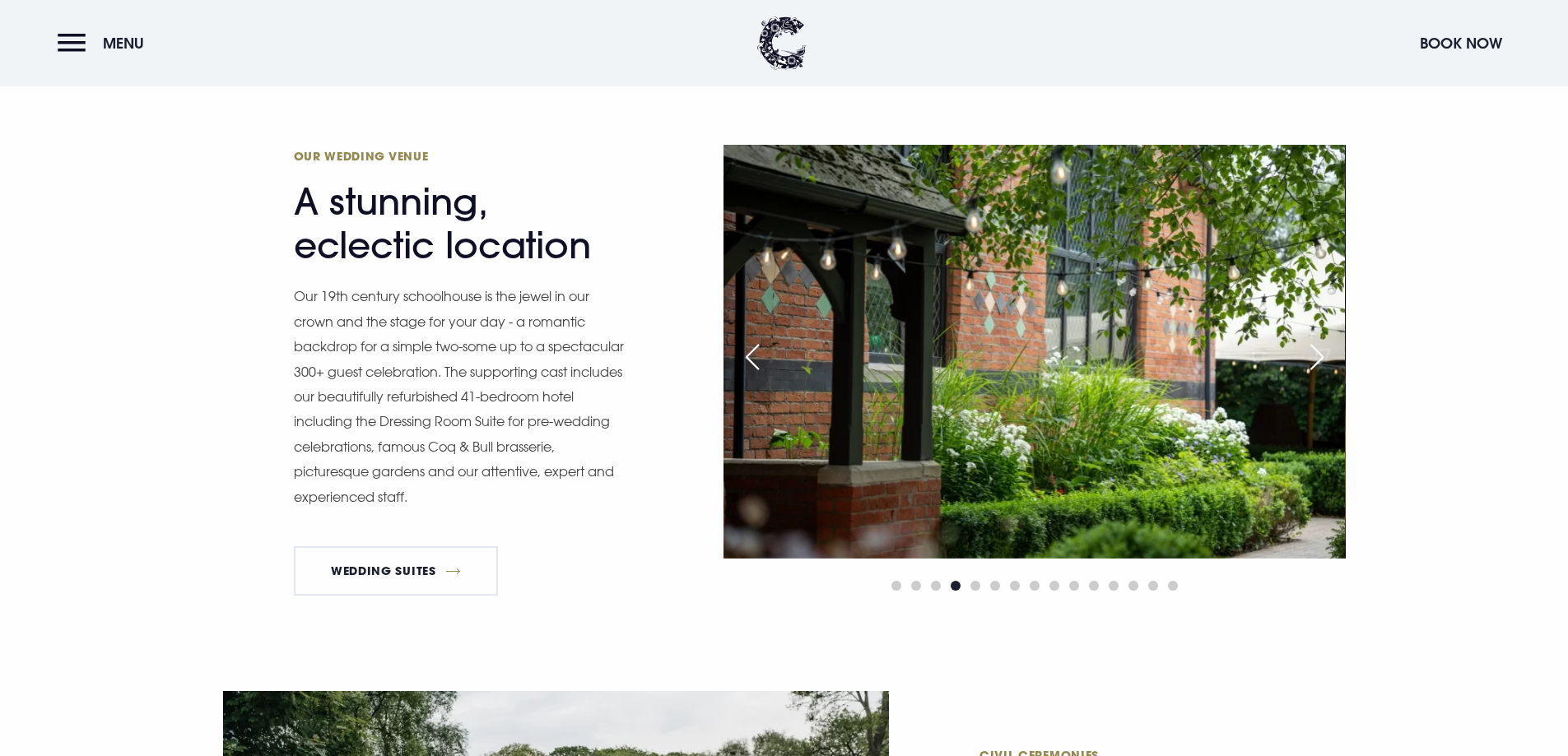
click at [1321, 351] on div "Next slide" at bounding box center [1317, 357] width 41 height 37
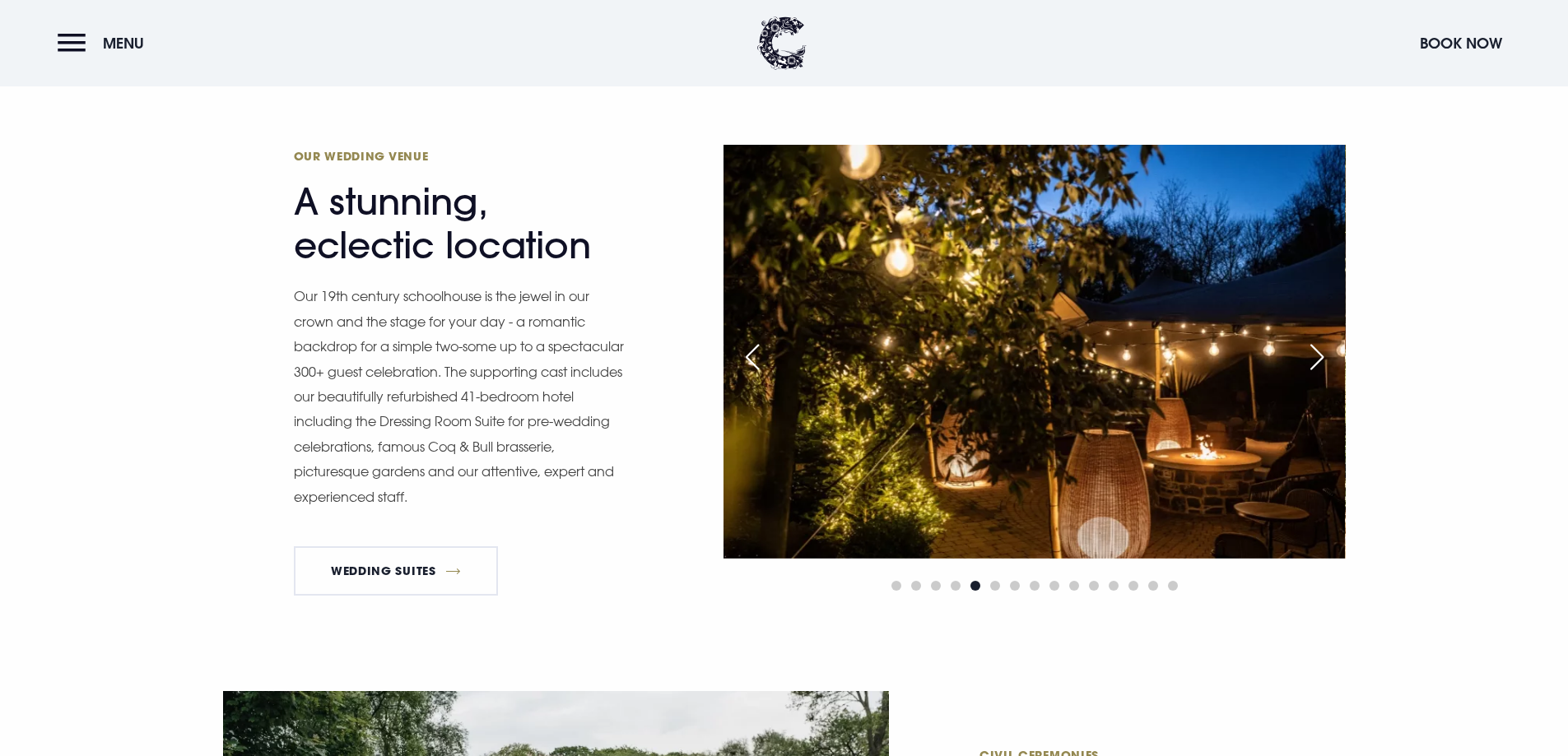
click at [1321, 351] on div "Next slide" at bounding box center [1317, 357] width 41 height 37
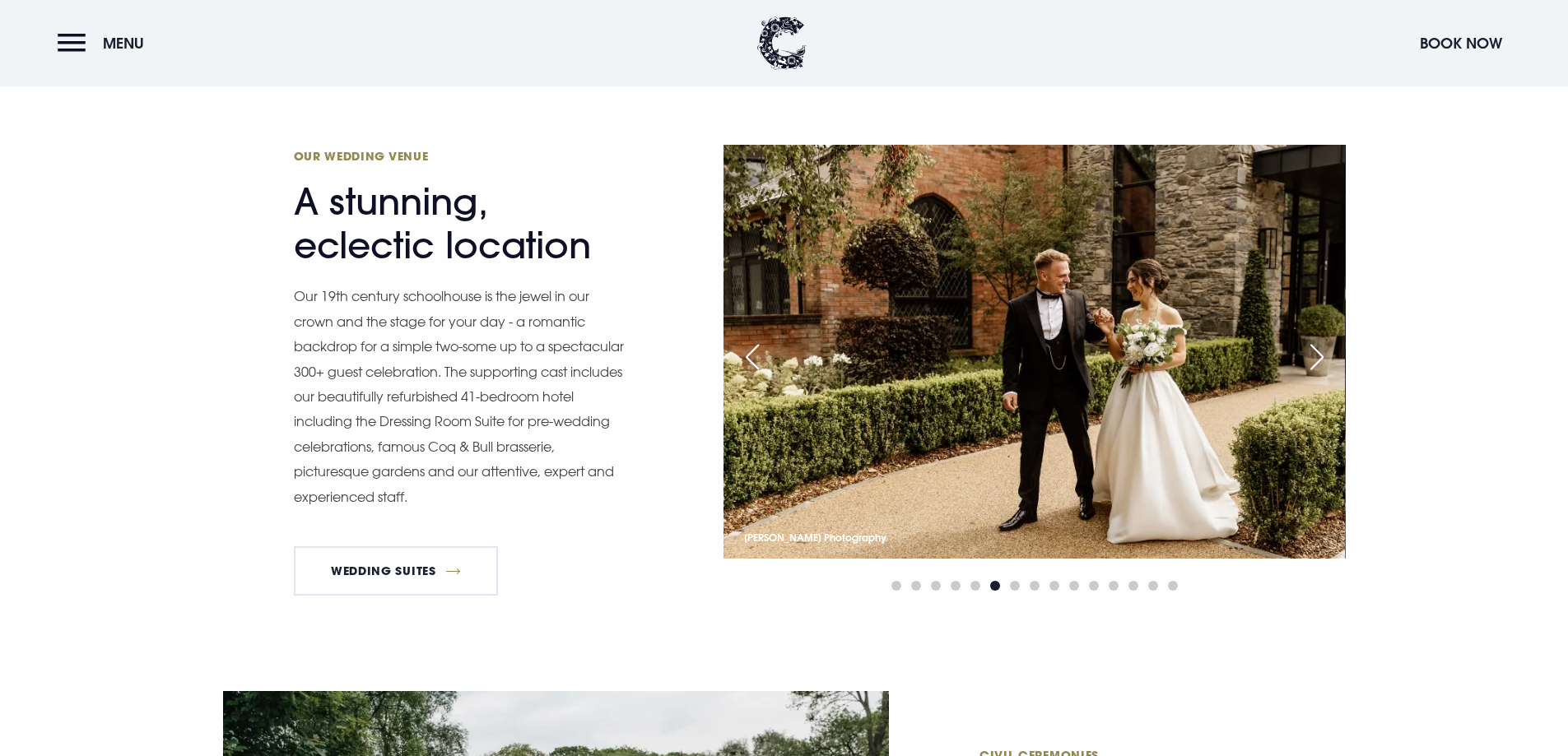
click at [1321, 351] on div "Next slide" at bounding box center [1317, 357] width 41 height 37
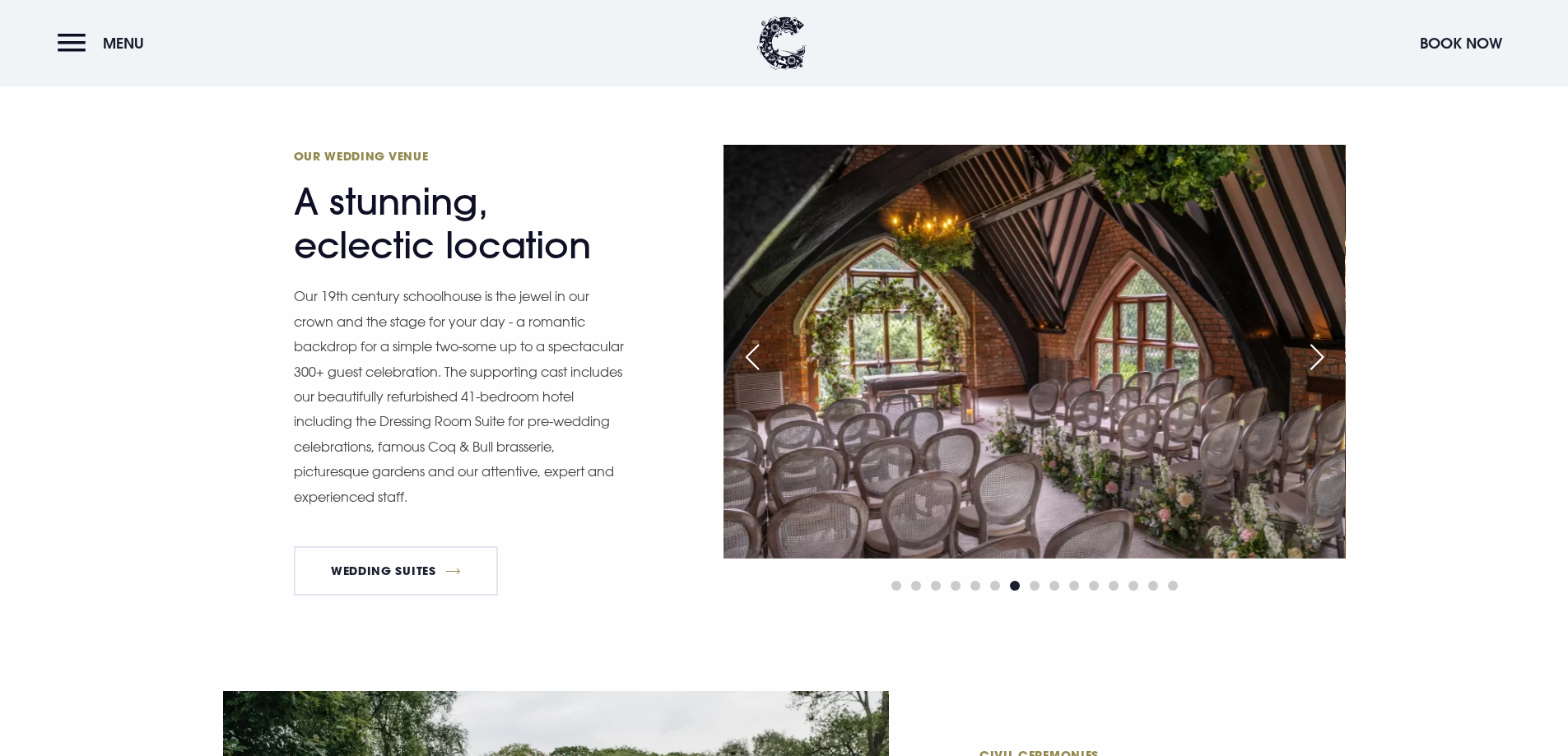
click at [1321, 351] on div "Next slide" at bounding box center [1317, 357] width 41 height 37
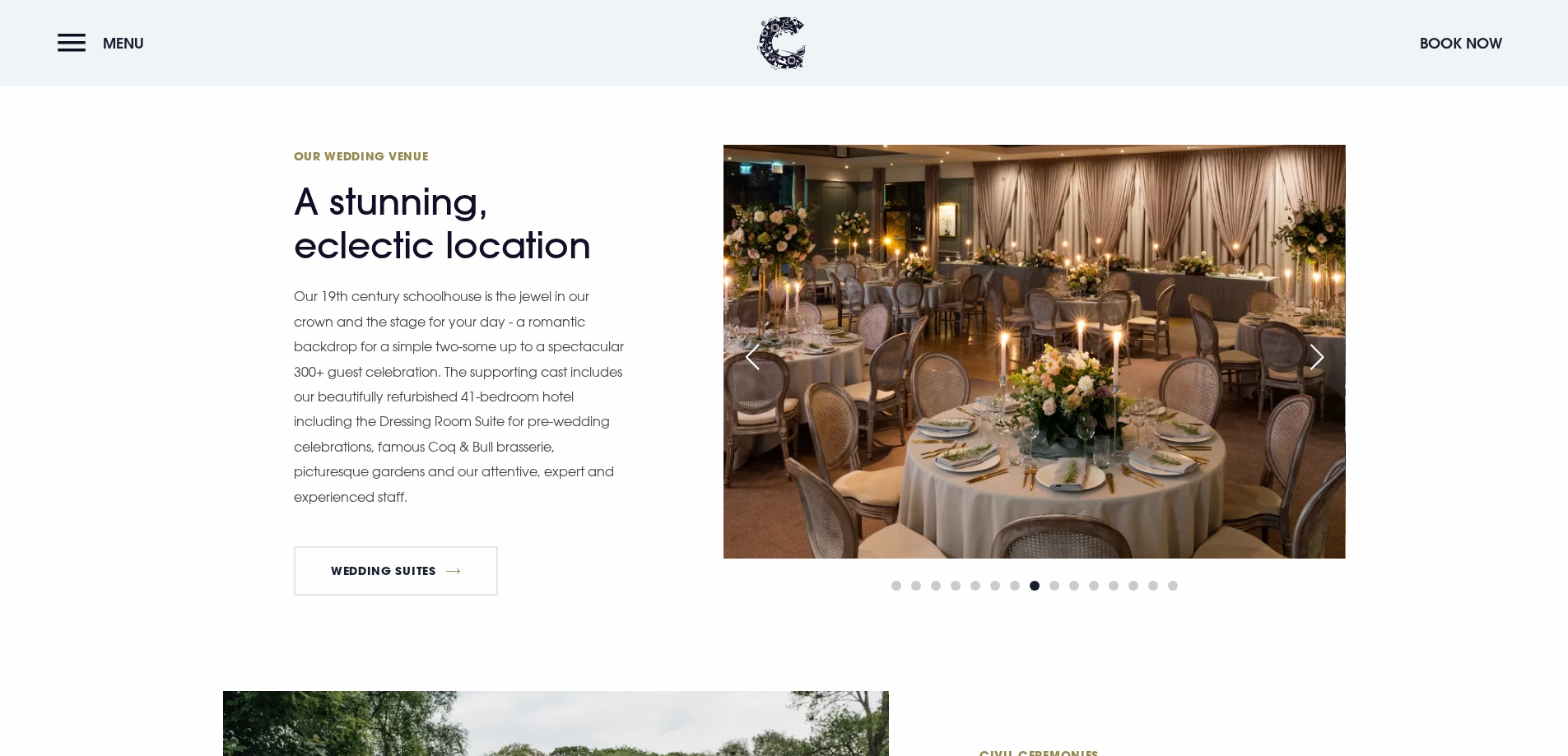
click at [1321, 351] on div "Next slide" at bounding box center [1317, 357] width 41 height 37
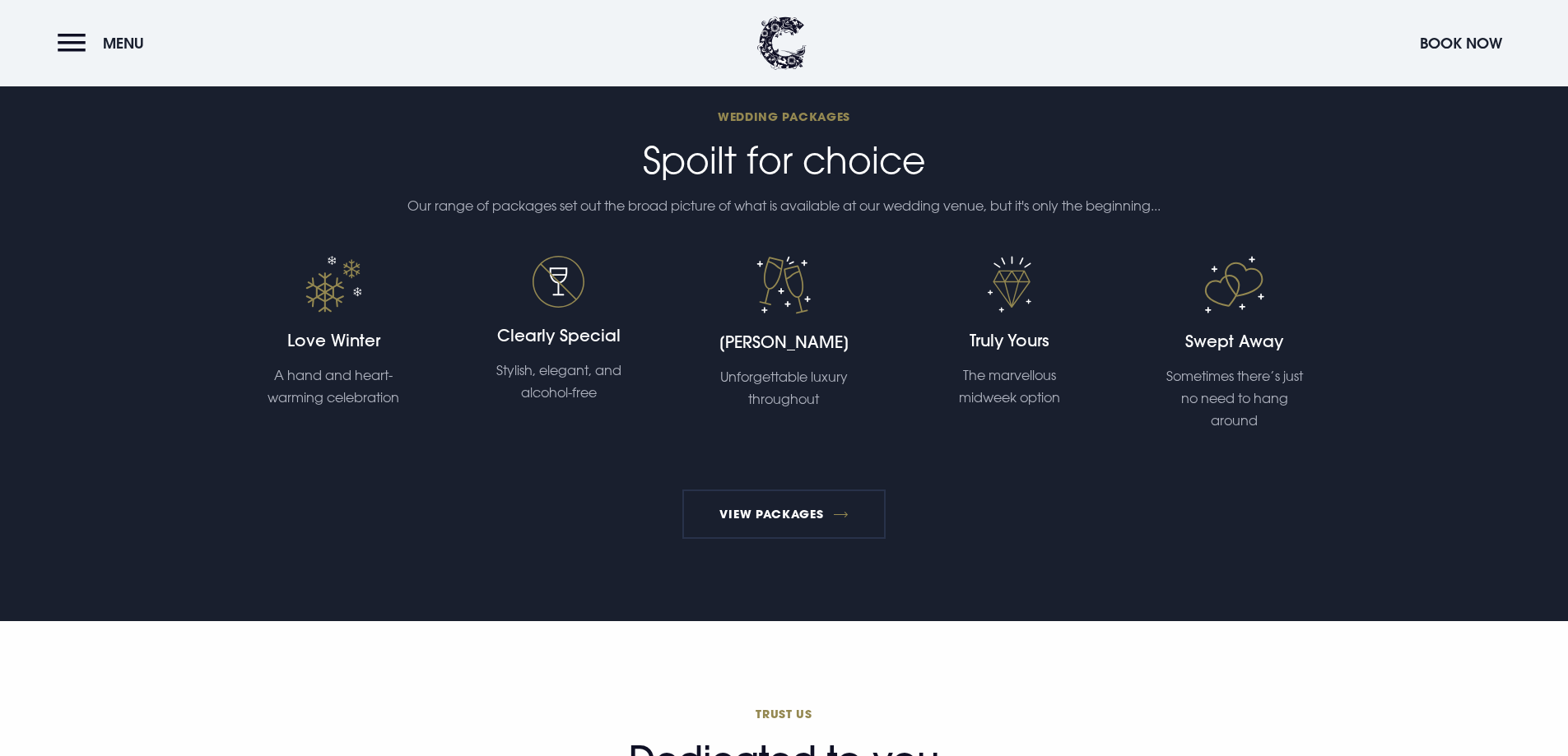
scroll to position [2634, 0]
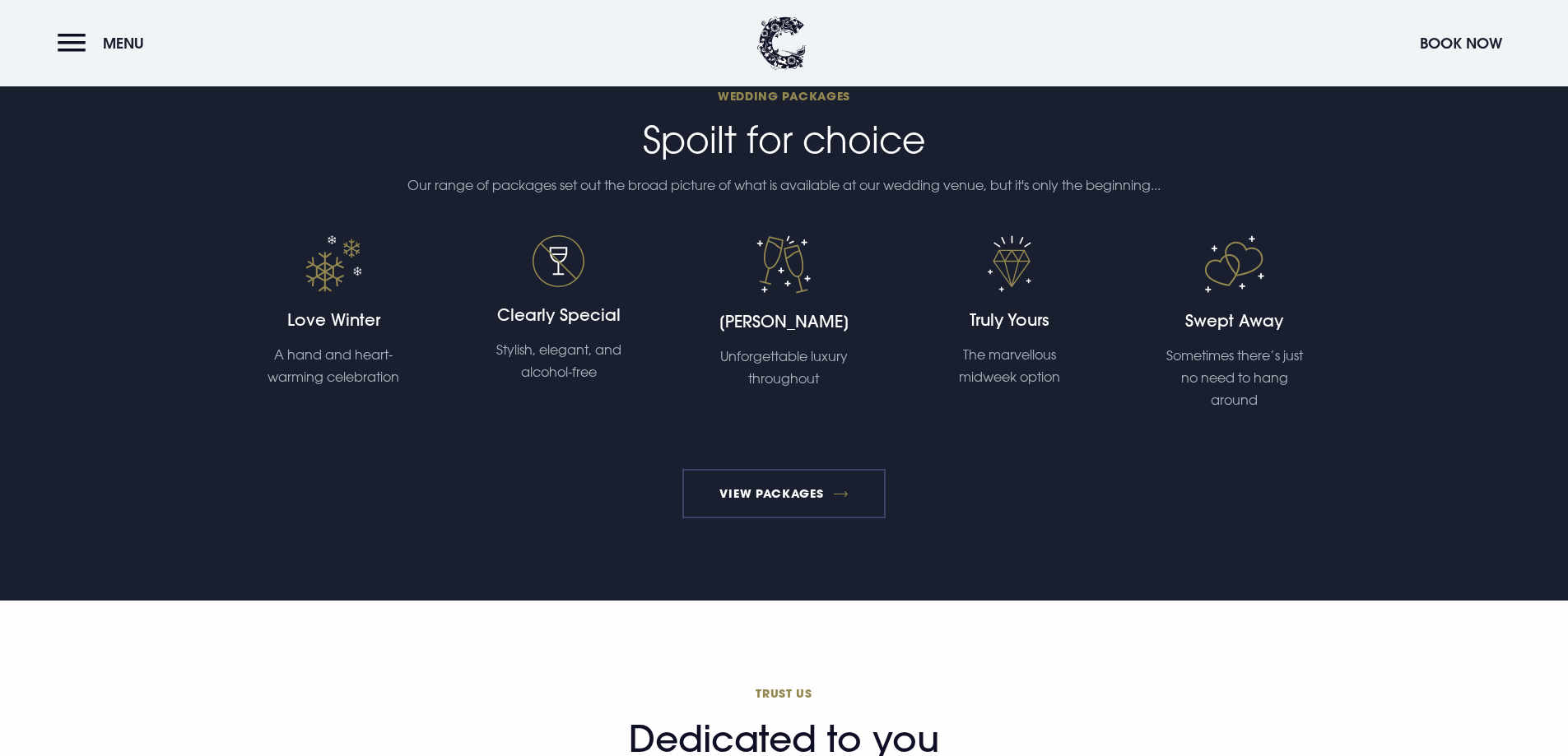
click at [801, 494] on link "View Packages" at bounding box center [784, 494] width 204 height 49
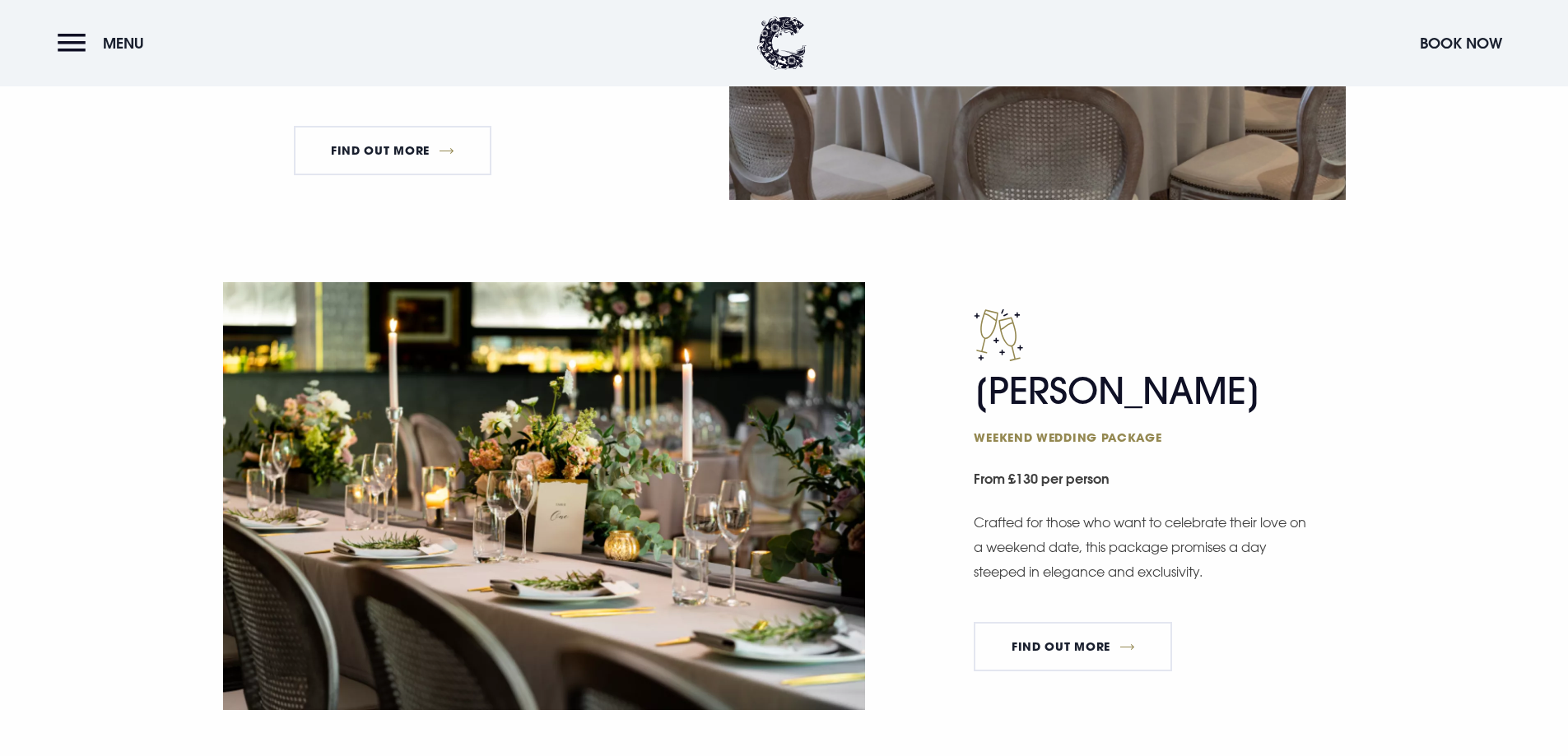
scroll to position [1482, 0]
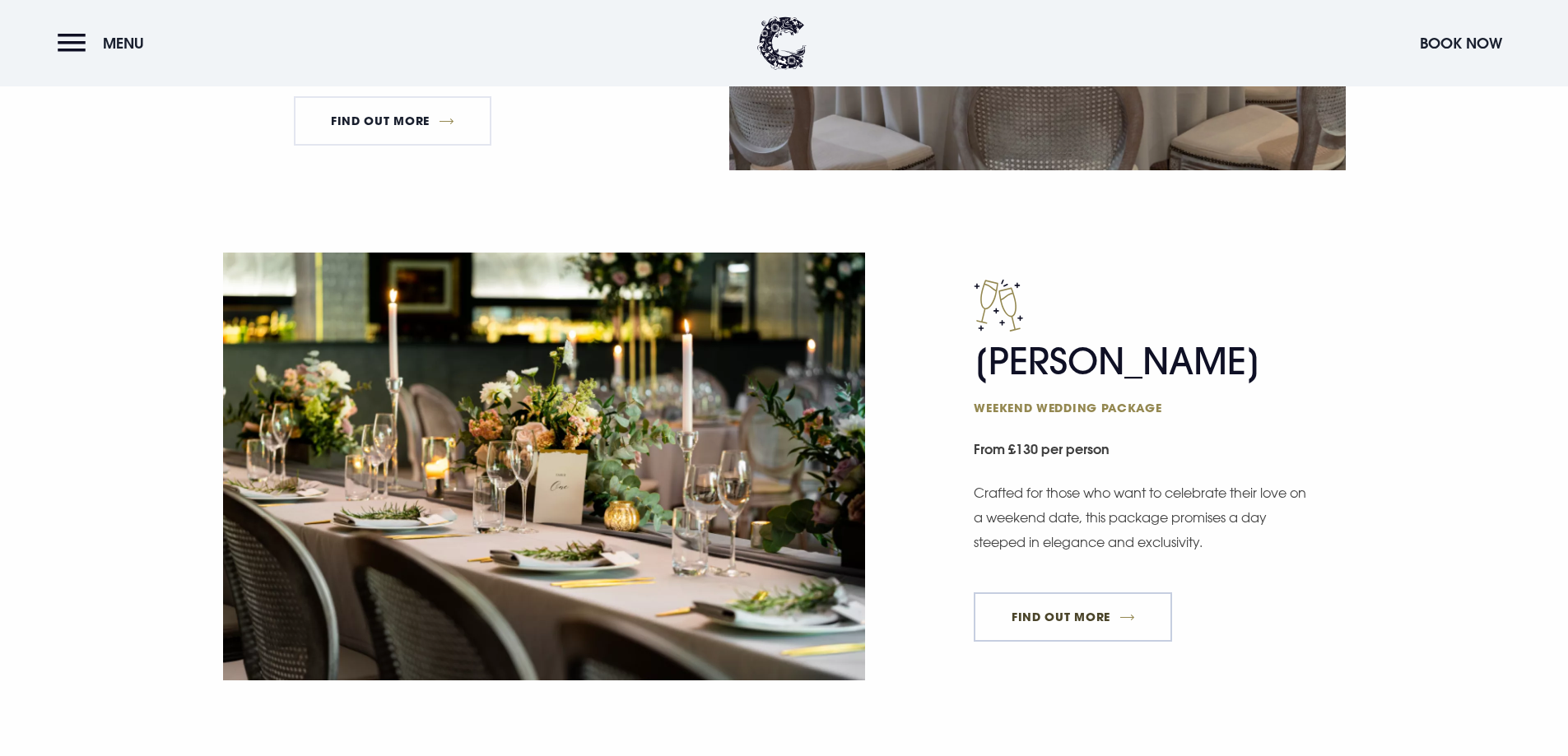
click at [1095, 620] on link "FIND OUT MORE" at bounding box center [1072, 617] width 198 height 49
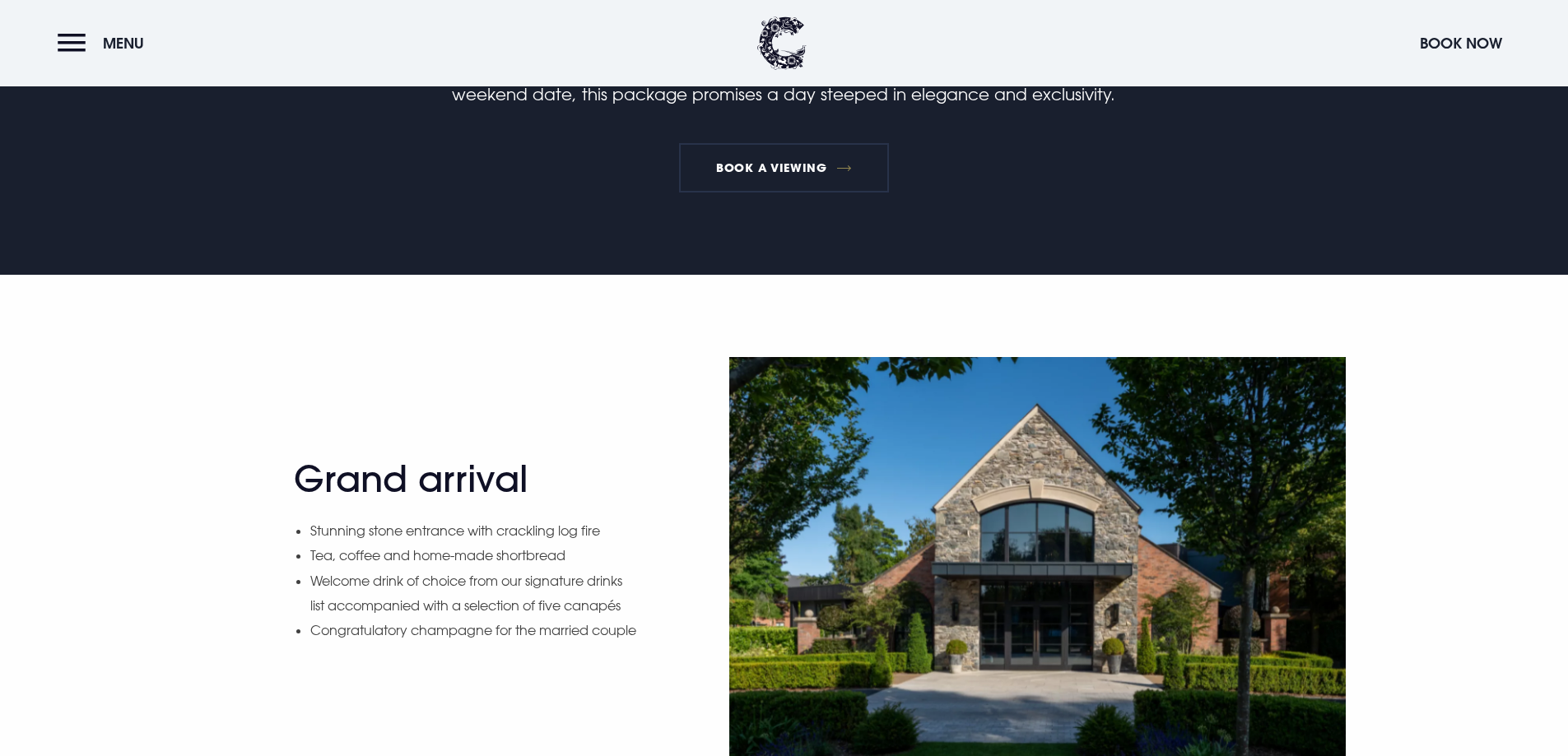
scroll to position [215, 0]
